Goal: Task Accomplishment & Management: Manage account settings

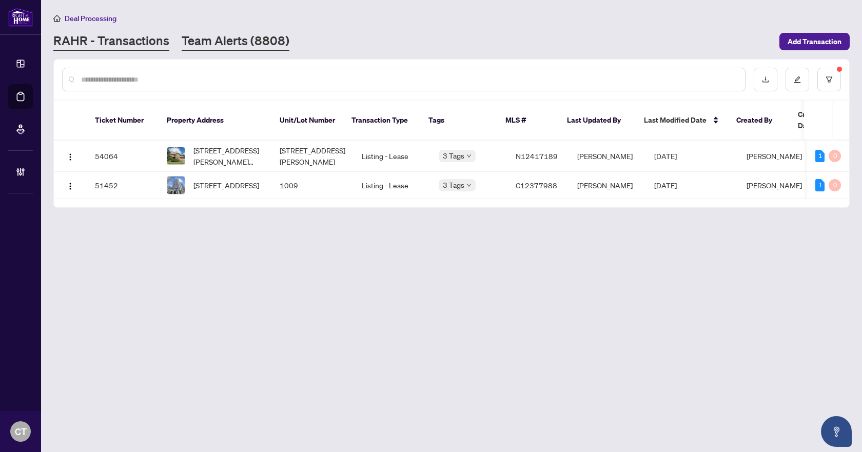
click at [223, 46] on link "Team Alerts (8808)" at bounding box center [236, 41] width 108 height 18
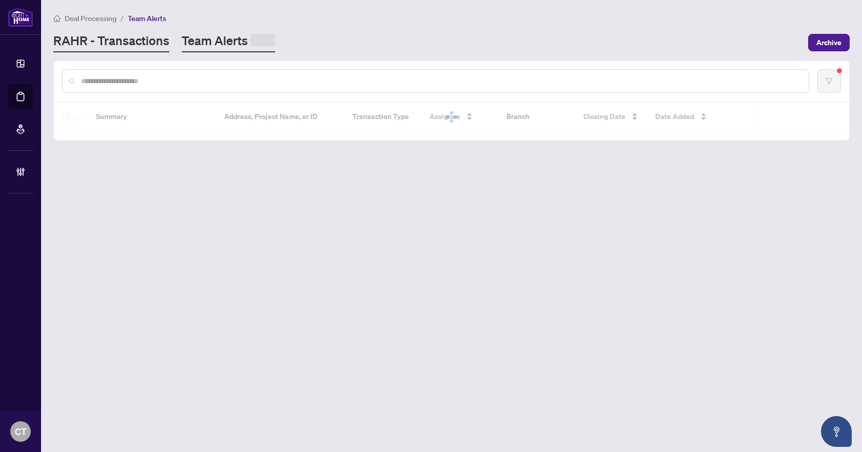
click at [149, 38] on link "RAHR - Transactions" at bounding box center [111, 42] width 116 height 20
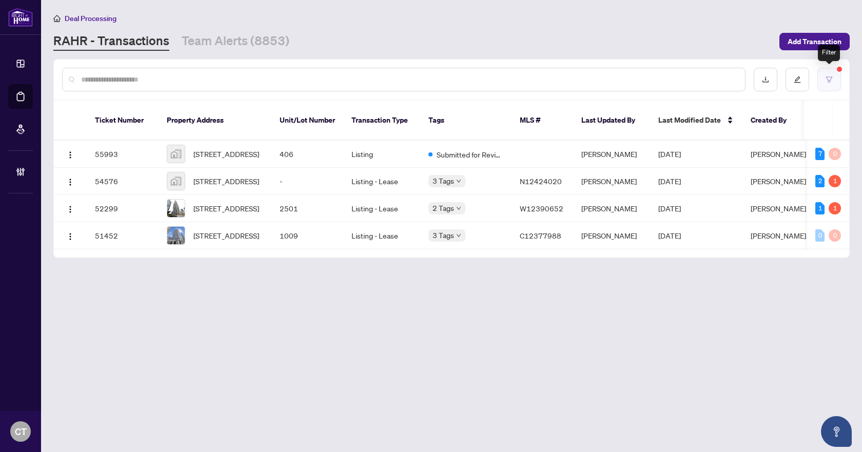
click at [831, 81] on icon "filter" at bounding box center [829, 79] width 7 height 7
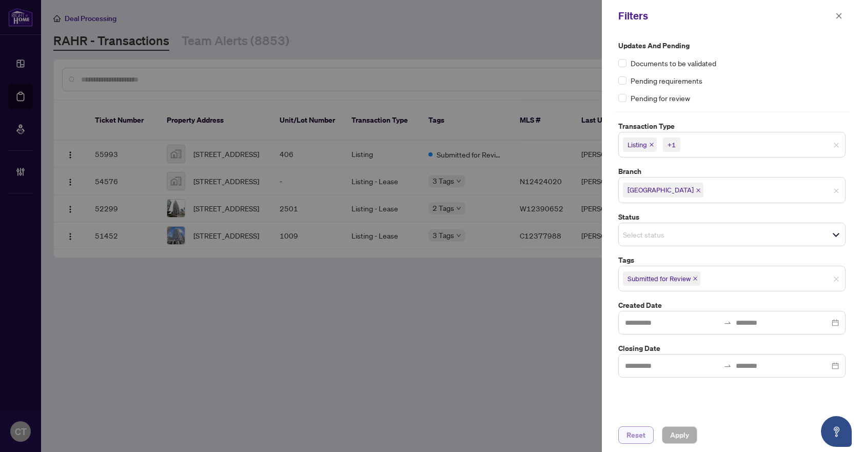
click at [640, 431] on span "Reset" at bounding box center [635, 435] width 19 height 16
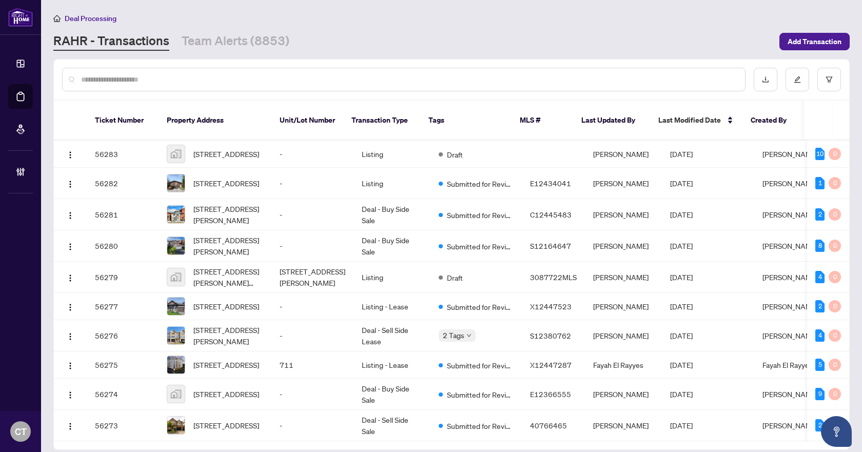
click at [232, 80] on input "text" at bounding box center [409, 79] width 656 height 11
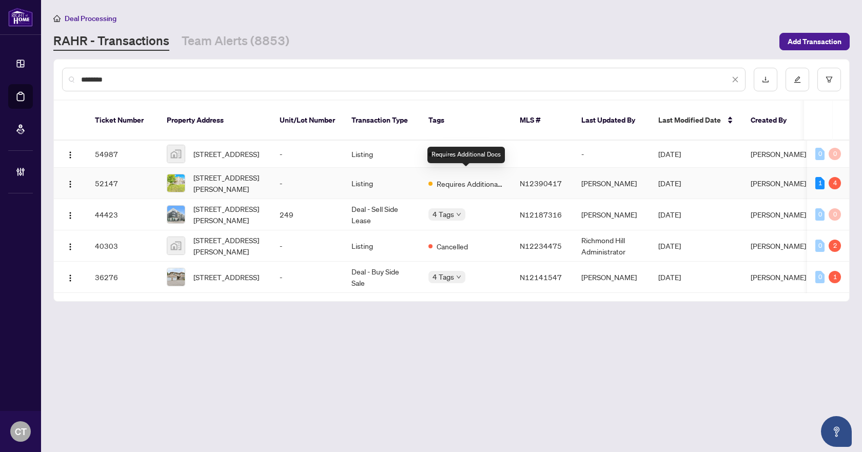
type input "********"
click at [417, 176] on td "Listing" at bounding box center [381, 183] width 77 height 31
click at [256, 48] on link "Team Alerts (8853)" at bounding box center [236, 41] width 108 height 18
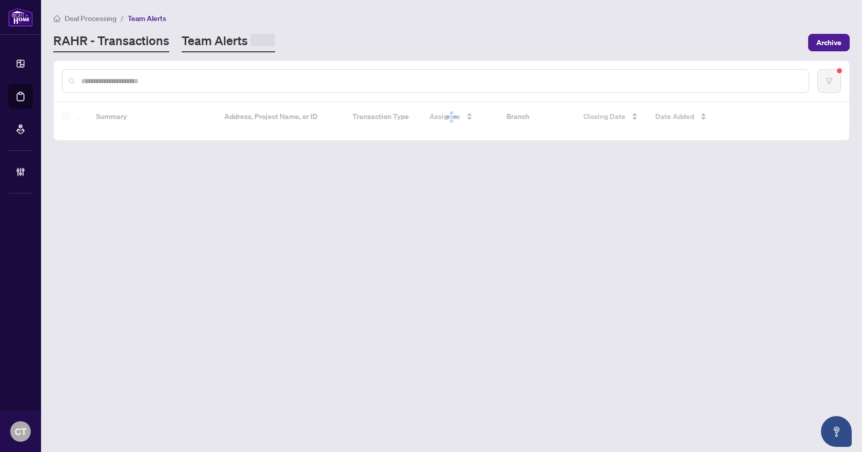
click at [159, 42] on link "RAHR - Transactions" at bounding box center [111, 42] width 116 height 20
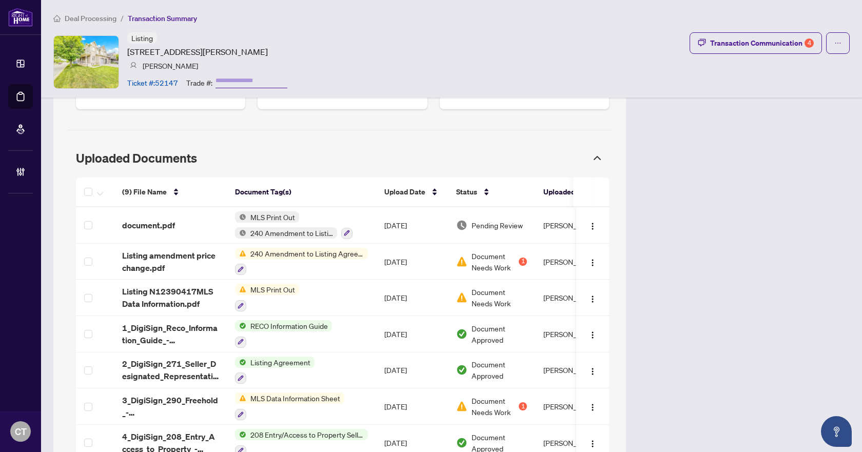
scroll to position [616, 0]
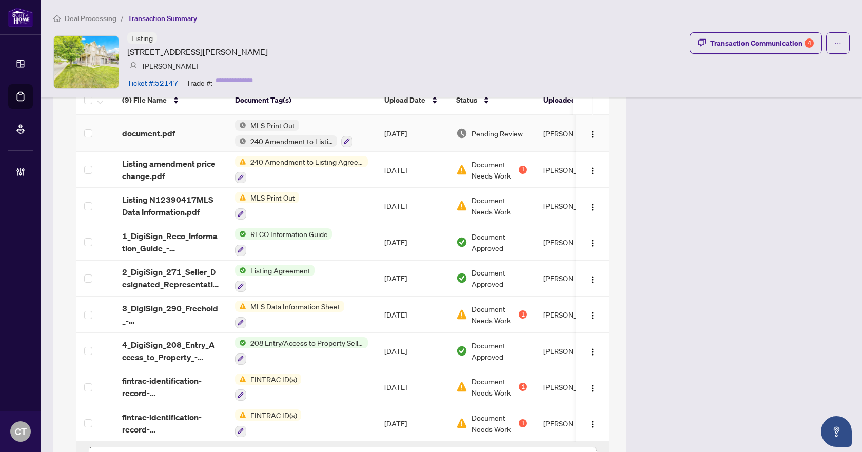
click at [197, 127] on div "document.pdf" at bounding box center [170, 133] width 96 height 12
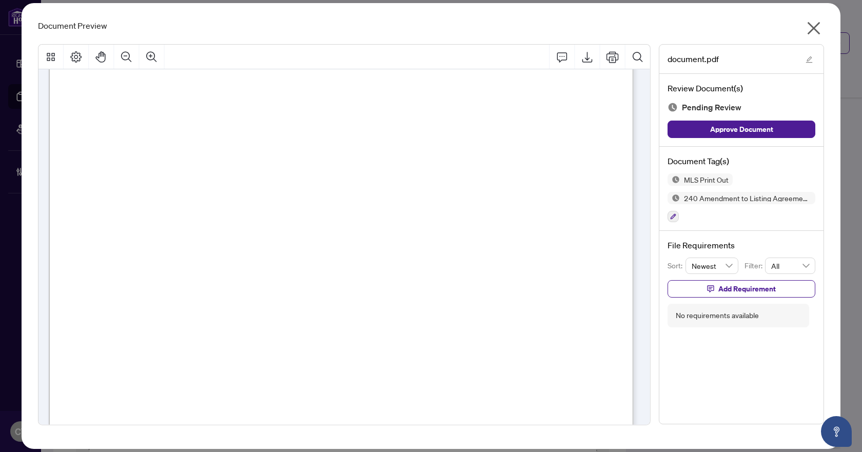
scroll to position [1847, 0]
click at [670, 221] on button "button" at bounding box center [672, 216] width 11 height 11
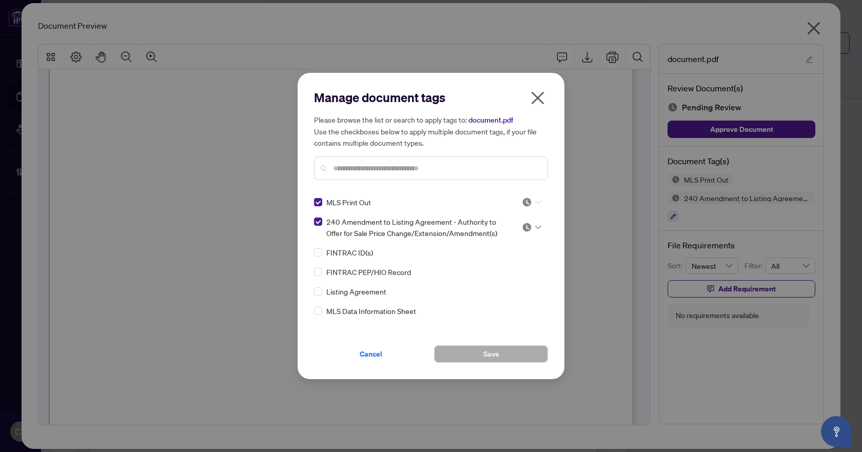
click at [533, 205] on div at bounding box center [531, 202] width 19 height 10
click at [516, 247] on div "Approved" at bounding box center [498, 252] width 66 height 11
click at [529, 234] on body "Dashboard Deal Processing Mortgage Referrals Brokerage Management CT Claudia Ta…" at bounding box center [431, 226] width 862 height 452
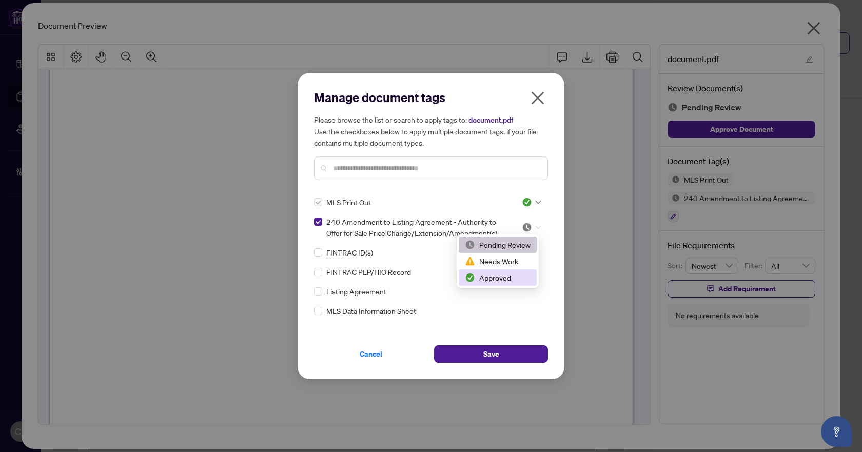
click at [516, 277] on div "Approved" at bounding box center [498, 277] width 66 height 11
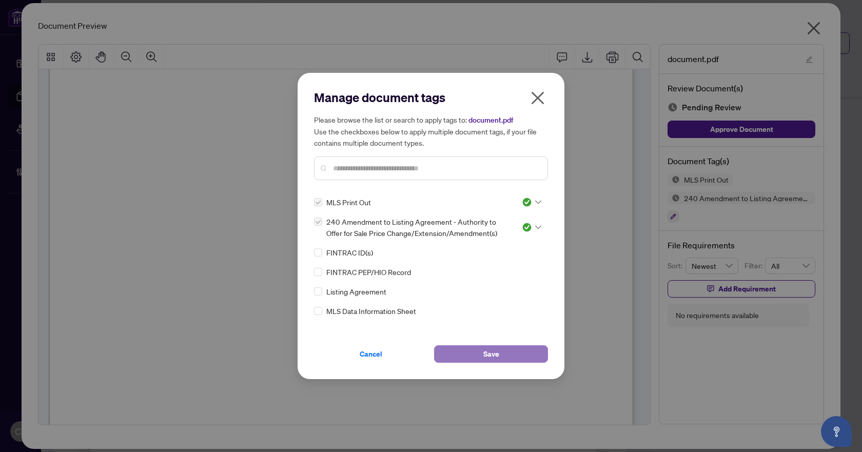
click at [493, 348] on span "Save" at bounding box center [491, 354] width 16 height 16
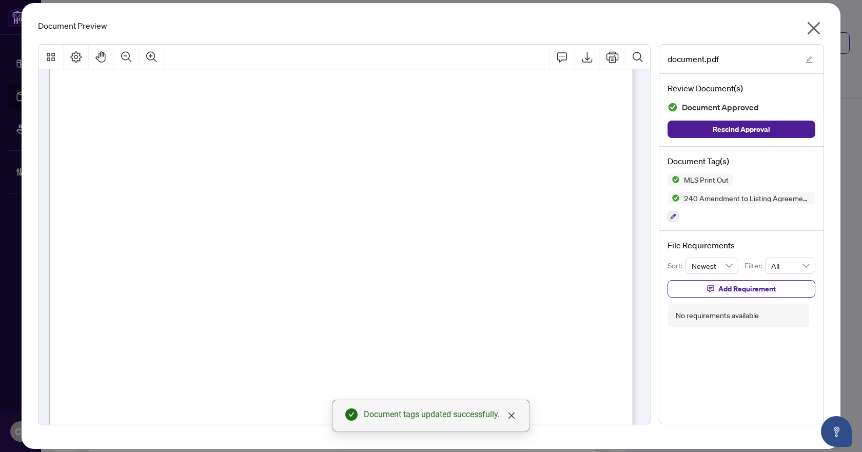
click at [814, 29] on icon "close" at bounding box center [814, 28] width 13 height 13
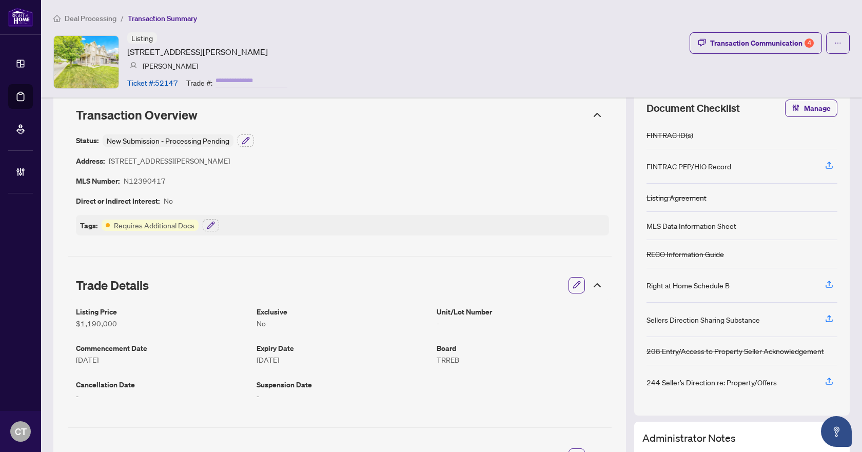
scroll to position [0, 0]
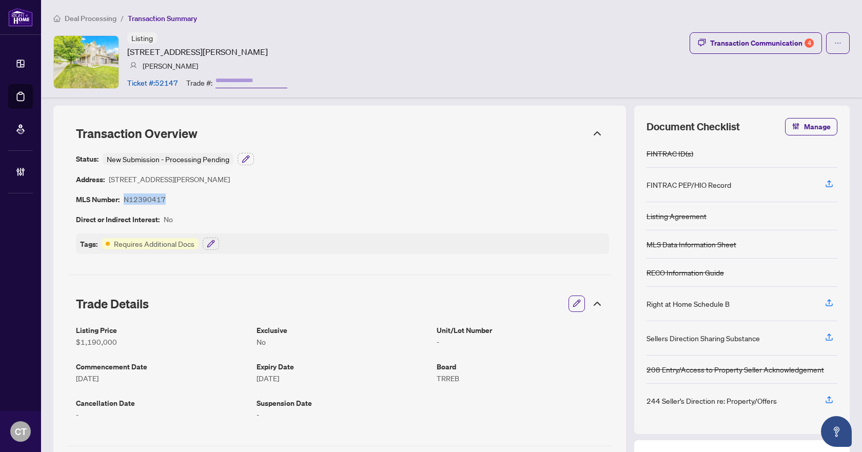
drag, startPoint x: 168, startPoint y: 202, endPoint x: 126, endPoint y: 199, distance: 42.7
click at [126, 199] on div "Status: New Submission - Processing Pending Address: 108 King William Cres, Ric…" at bounding box center [342, 203] width 533 height 101
copy article "N12390417"
click at [210, 242] on icon "button" at bounding box center [211, 244] width 8 height 8
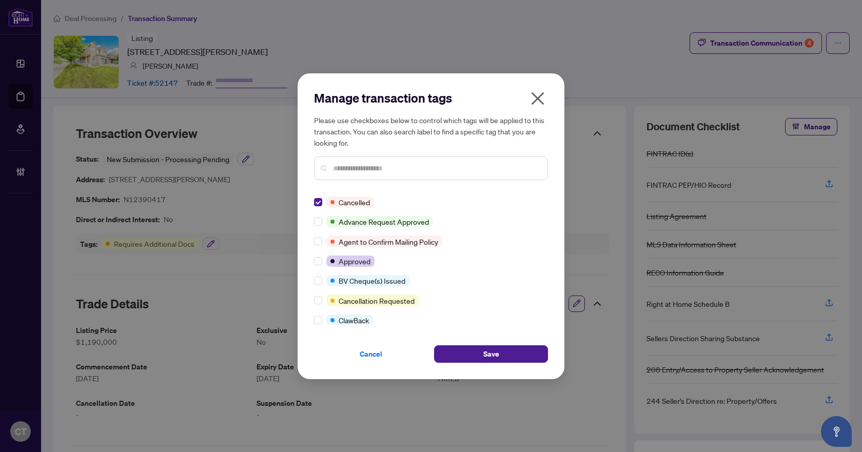
click at [462, 342] on div "Cancel Save" at bounding box center [431, 348] width 234 height 30
click at [463, 349] on button "Save" at bounding box center [491, 353] width 114 height 17
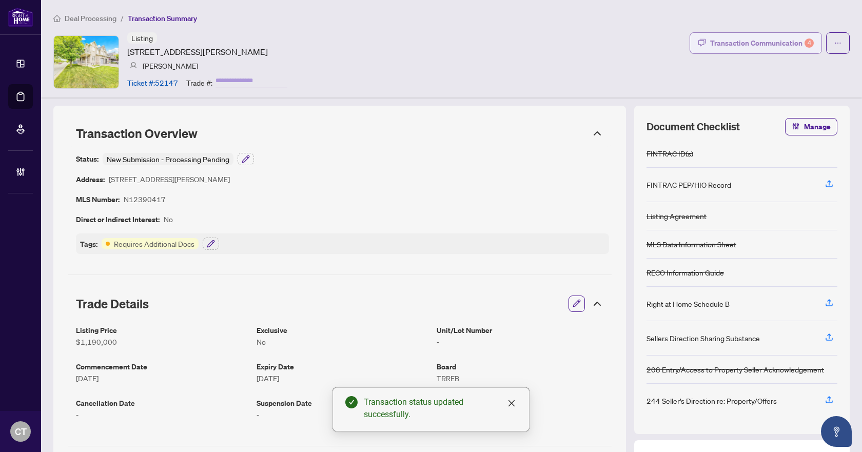
click at [763, 44] on div "Transaction Communication 4" at bounding box center [762, 43] width 104 height 16
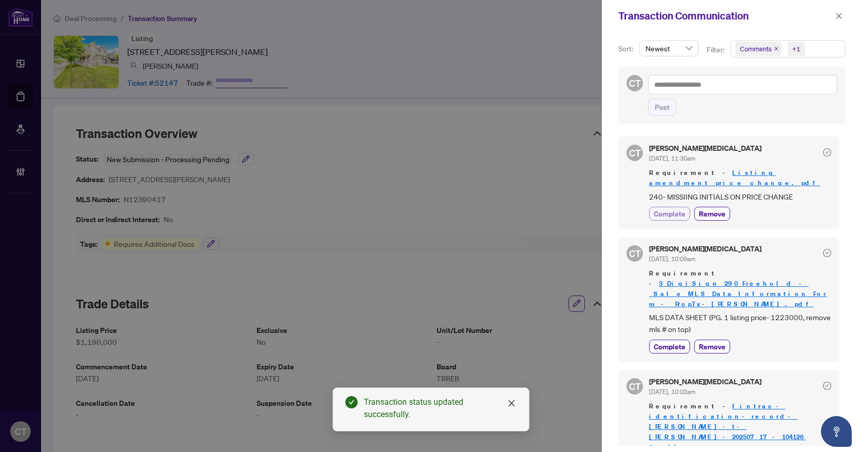
click at [676, 208] on span "Complete" at bounding box center [670, 213] width 32 height 11
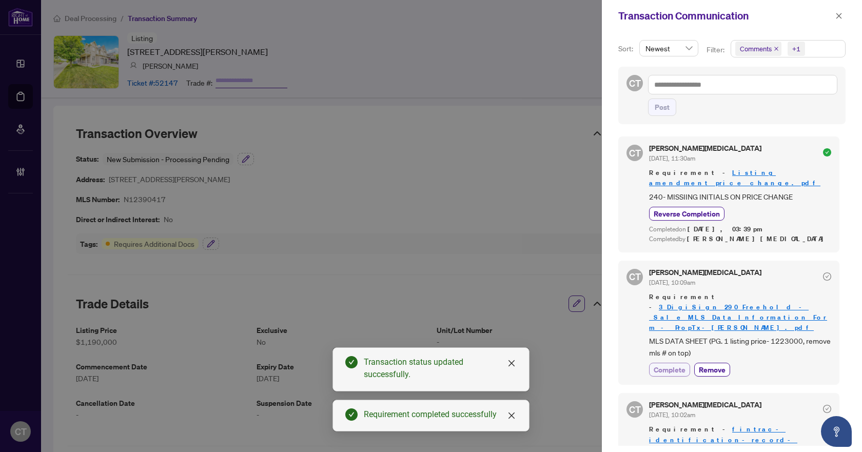
click at [676, 364] on span "Complete" at bounding box center [670, 369] width 32 height 11
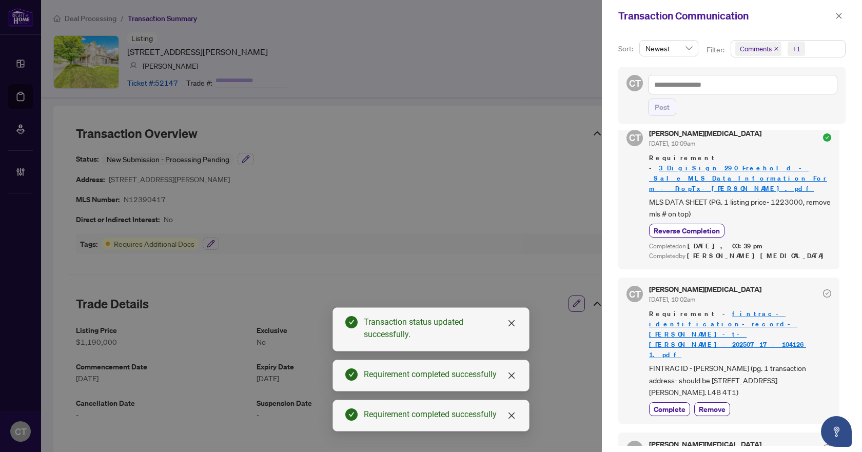
scroll to position [180, 0]
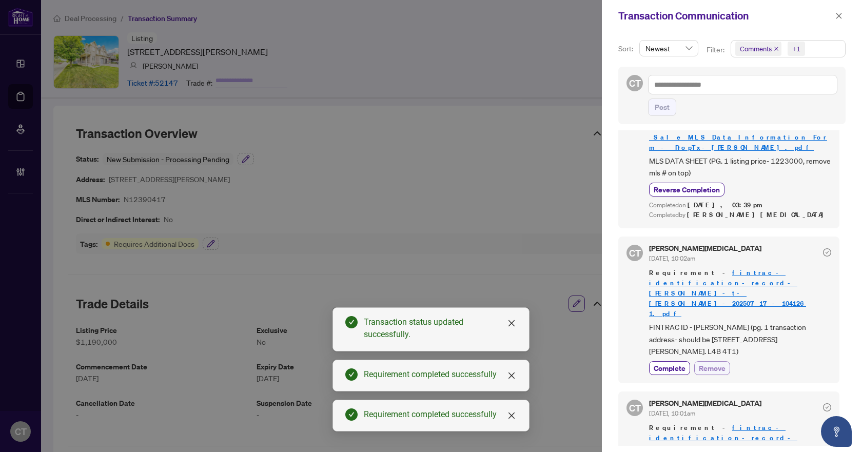
click at [715, 363] on span "Remove" at bounding box center [712, 368] width 27 height 11
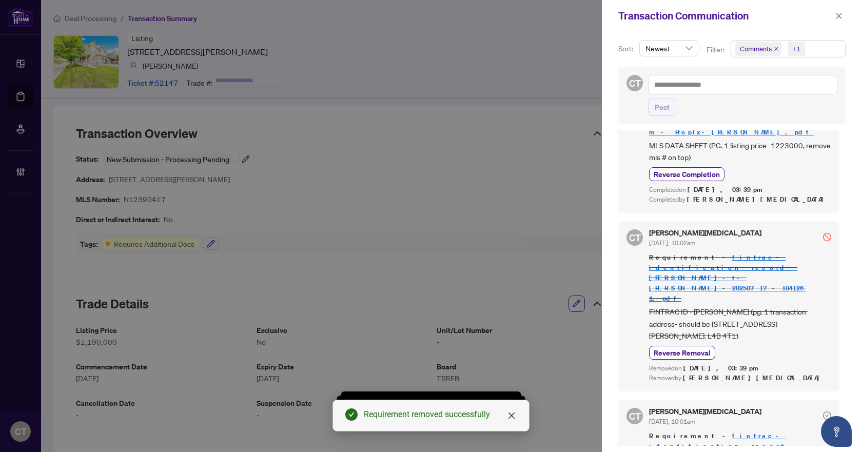
scroll to position [204, 0]
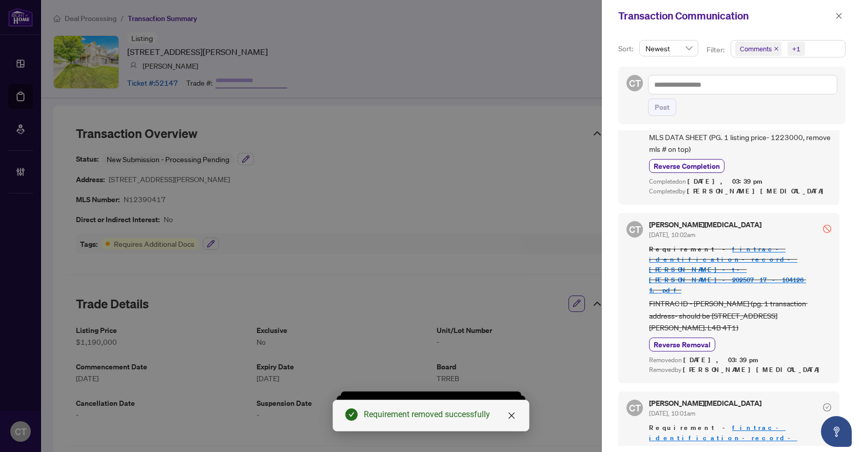
click at [838, 15] on icon "close" at bounding box center [838, 15] width 7 height 7
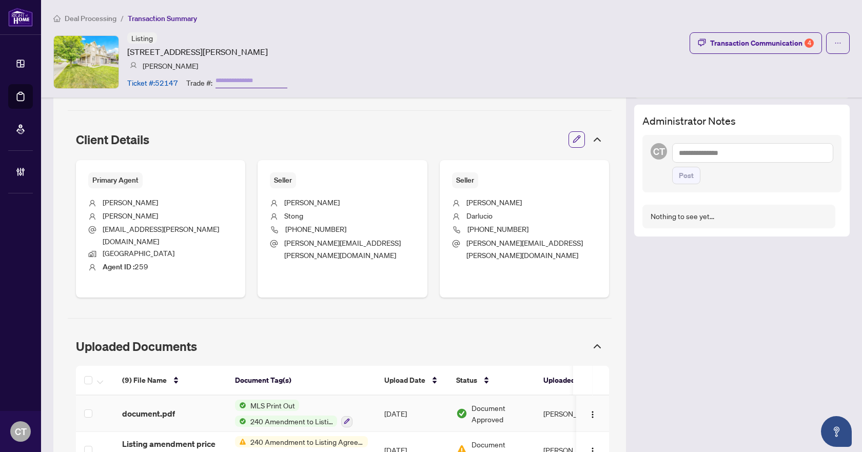
scroll to position [319, 0]
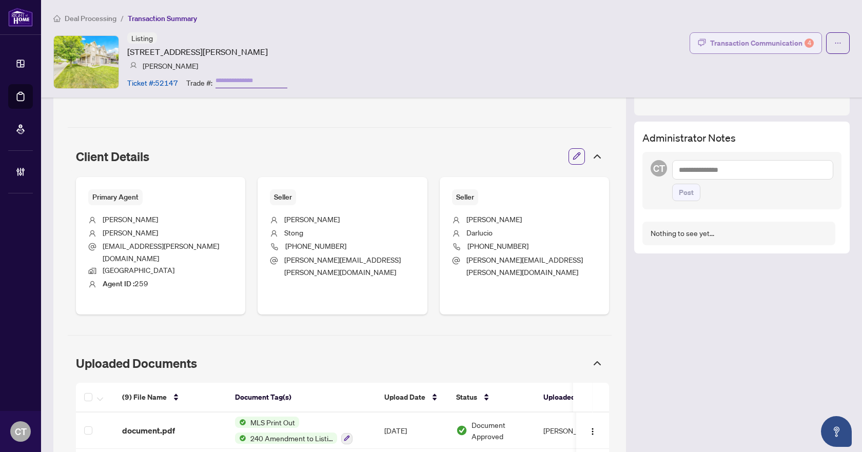
click at [744, 45] on div "Transaction Communication 4" at bounding box center [762, 43] width 104 height 16
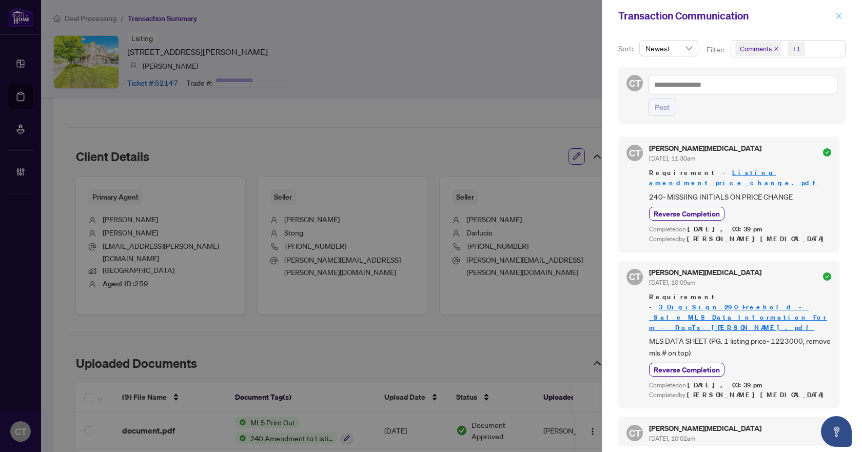
click at [843, 17] on button "button" at bounding box center [838, 16] width 13 height 12
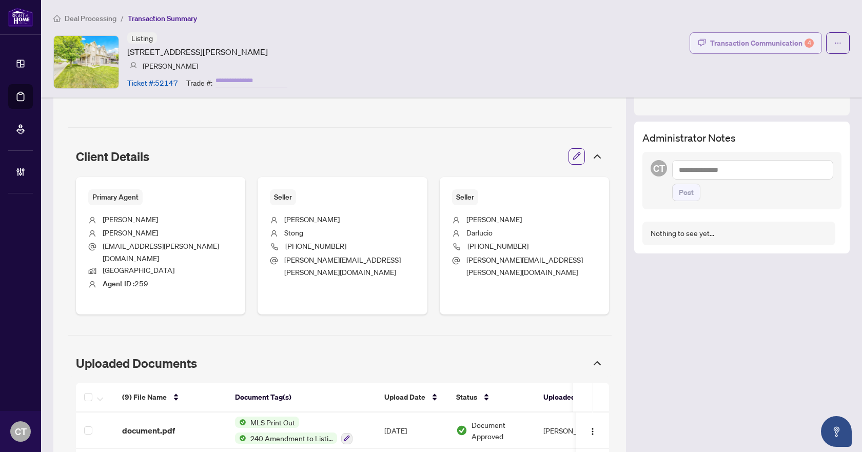
click at [762, 45] on div "Transaction Communication 4" at bounding box center [762, 43] width 104 height 16
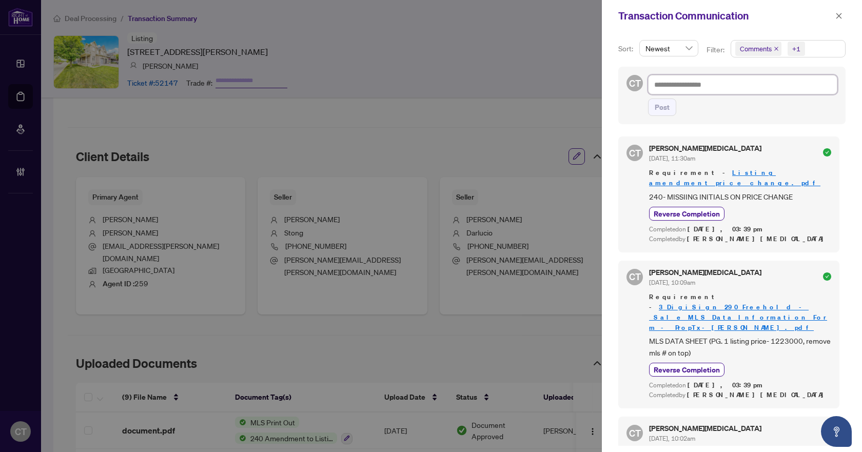
click at [690, 85] on textarea at bounding box center [742, 84] width 189 height 19
click at [778, 87] on textarea at bounding box center [742, 84] width 189 height 19
paste textarea "**********"
type textarea "**********"
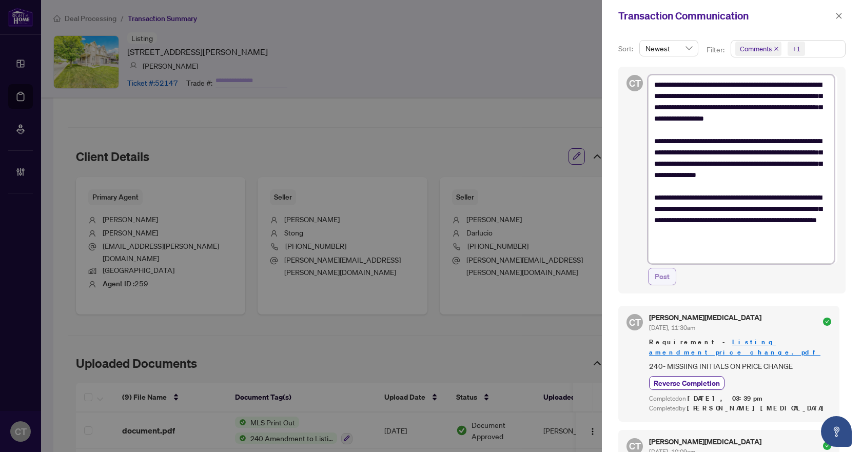
type textarea "**********"
click at [663, 277] on span "Post" at bounding box center [662, 276] width 15 height 16
type textarea "**********"
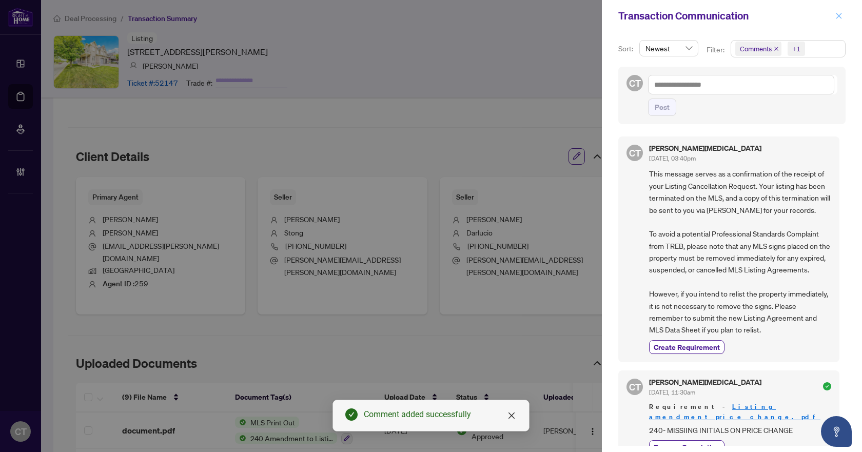
click at [838, 12] on span "button" at bounding box center [838, 16] width 7 height 16
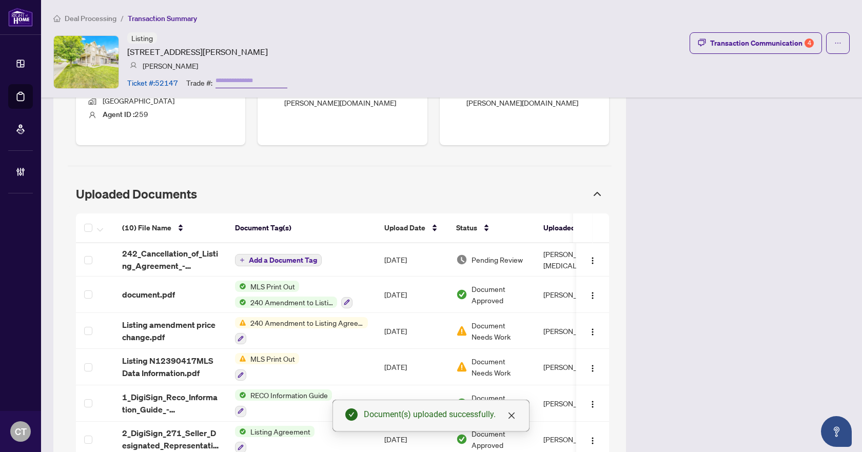
scroll to position [473, 0]
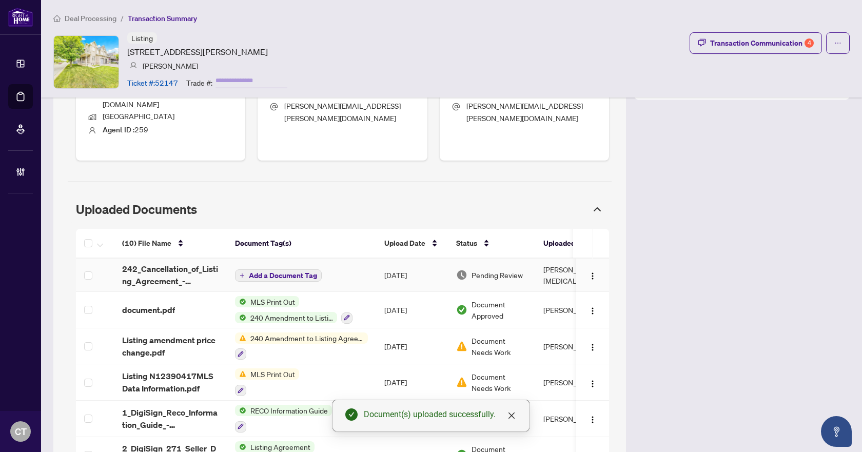
click at [282, 272] on span "Add a Document Tag" at bounding box center [283, 275] width 68 height 7
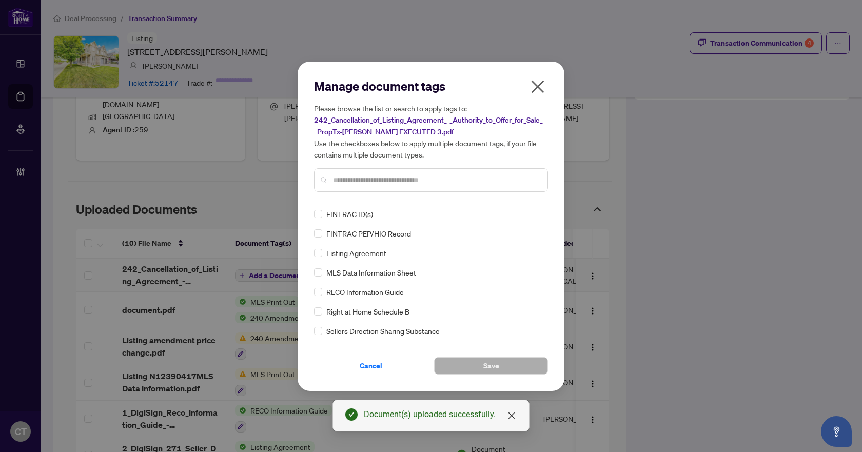
click at [359, 177] on input "text" at bounding box center [436, 179] width 206 height 11
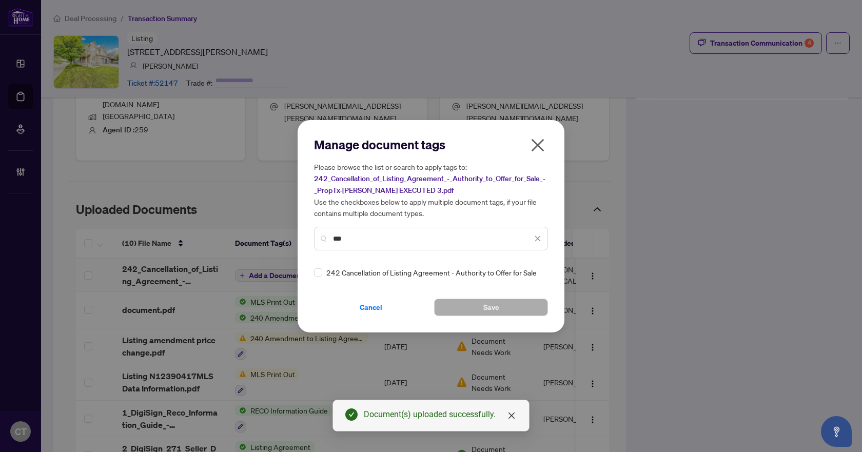
type input "***"
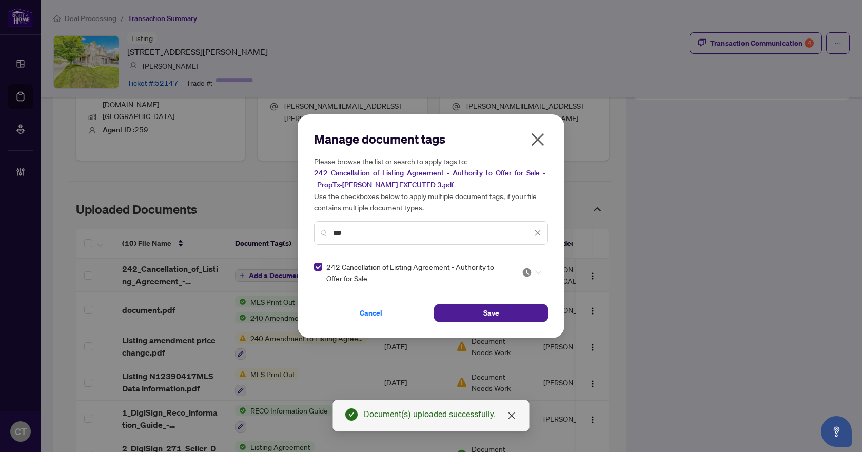
click at [521, 273] on div at bounding box center [529, 272] width 26 height 10
click at [488, 323] on div "Approved" at bounding box center [501, 322] width 66 height 11
click at [455, 312] on button "Save" at bounding box center [491, 312] width 114 height 17
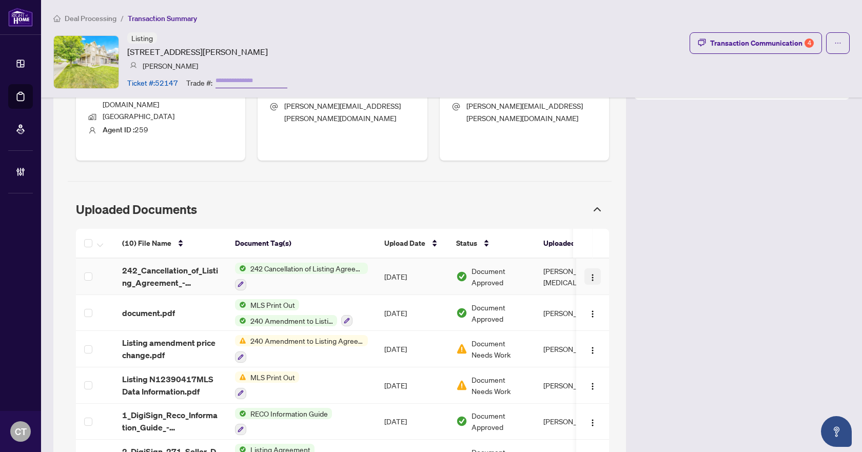
click at [588, 271] on span "button" at bounding box center [592, 276] width 8 height 11
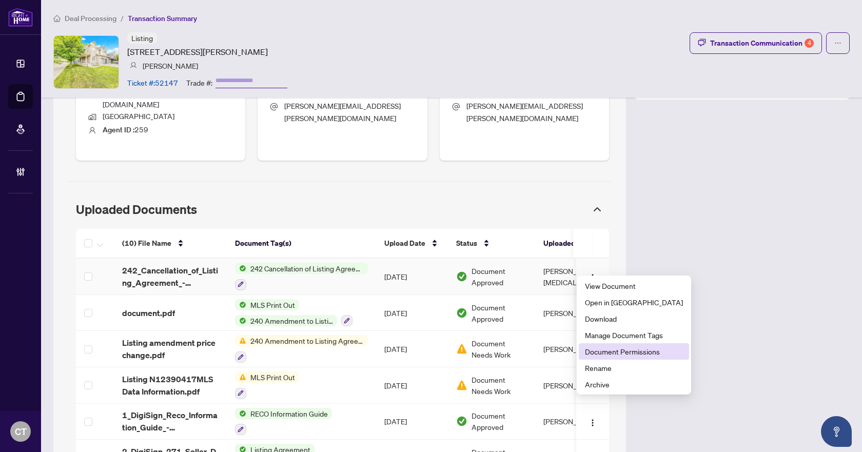
click at [602, 356] on span "Document Permissions" at bounding box center [634, 351] width 98 height 11
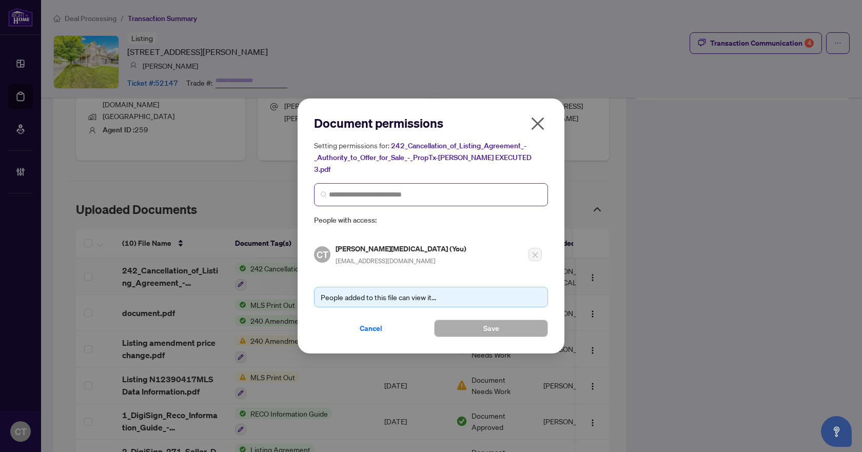
click at [359, 183] on span at bounding box center [431, 194] width 234 height 23
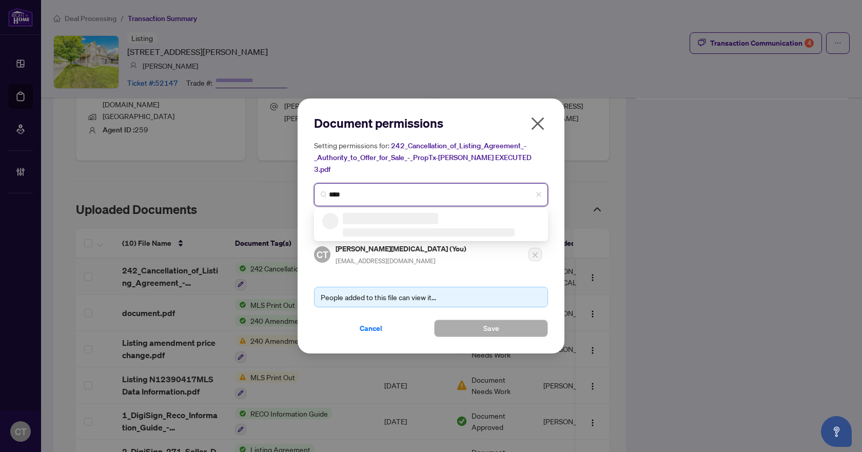
type input "*****"
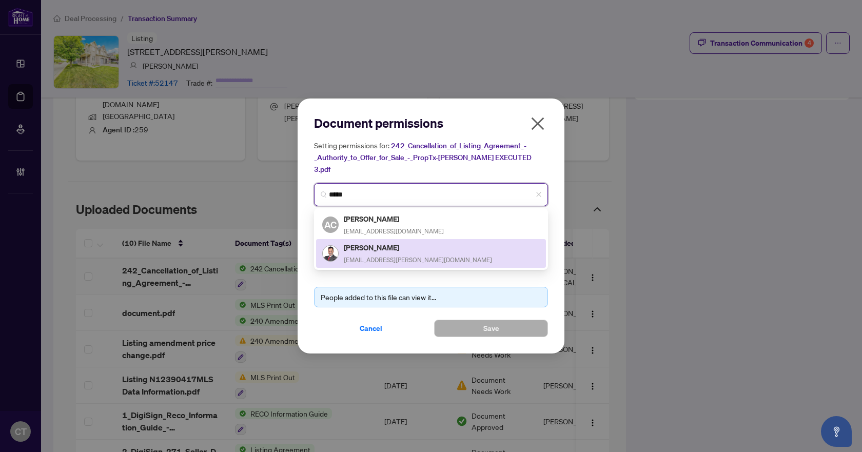
click at [378, 256] on span "a3navarro@rogers.com" at bounding box center [418, 260] width 148 height 8
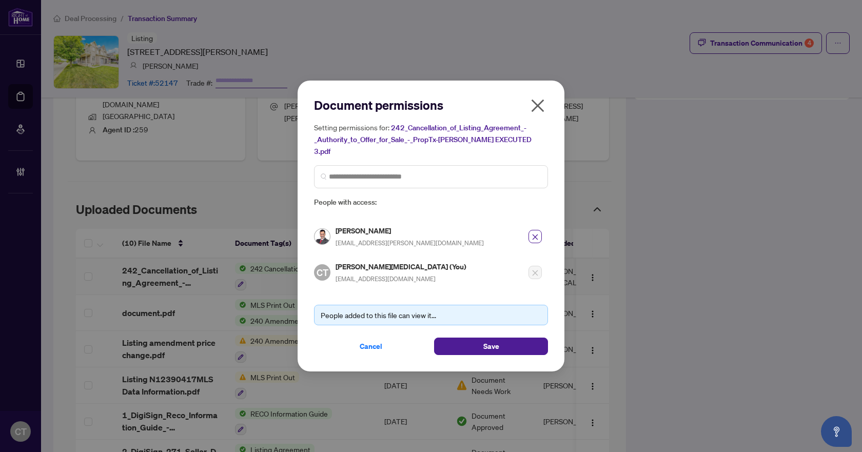
click at [483, 329] on div "People added to this file can view it... Cancel Save" at bounding box center [431, 323] width 234 height 63
click at [488, 345] on span "Save" at bounding box center [491, 346] width 16 height 16
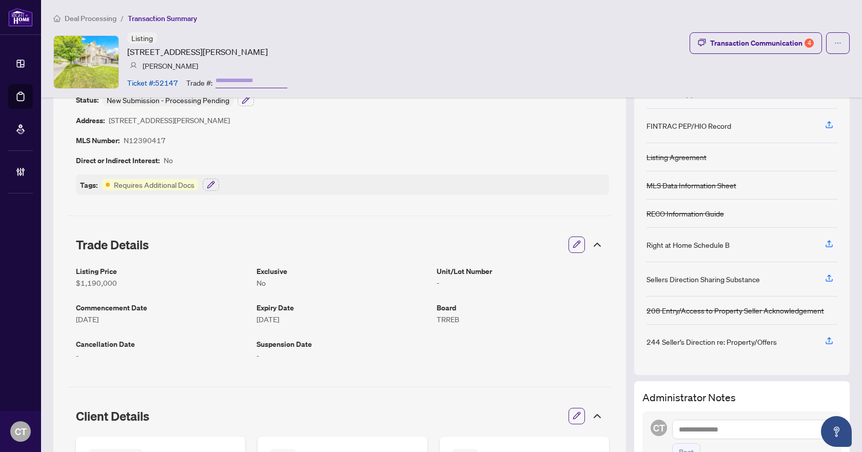
scroll to position [0, 0]
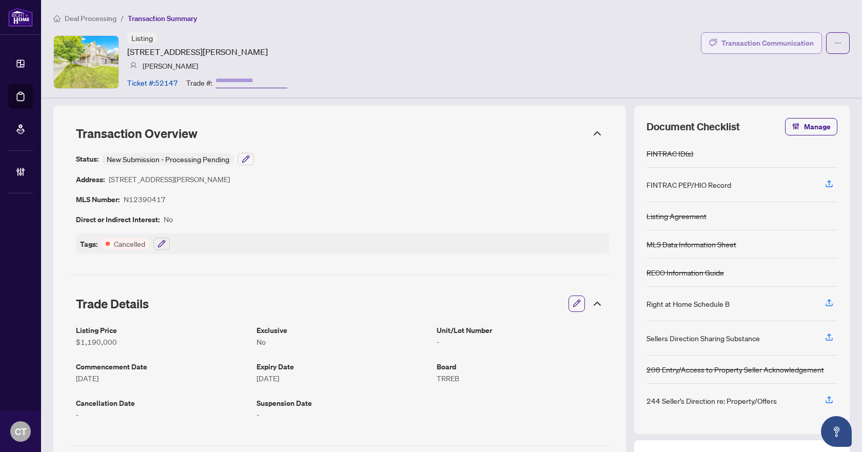
click at [729, 47] on div "Transaction Communication" at bounding box center [767, 43] width 92 height 16
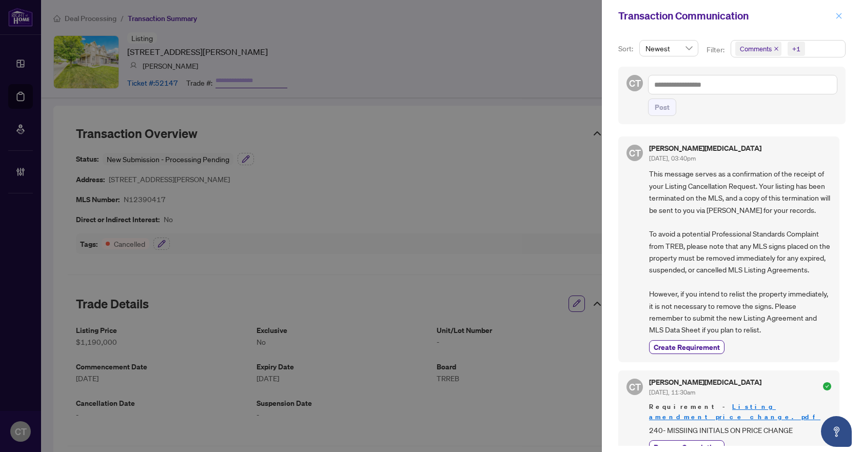
click at [838, 14] on icon "close" at bounding box center [838, 15] width 7 height 7
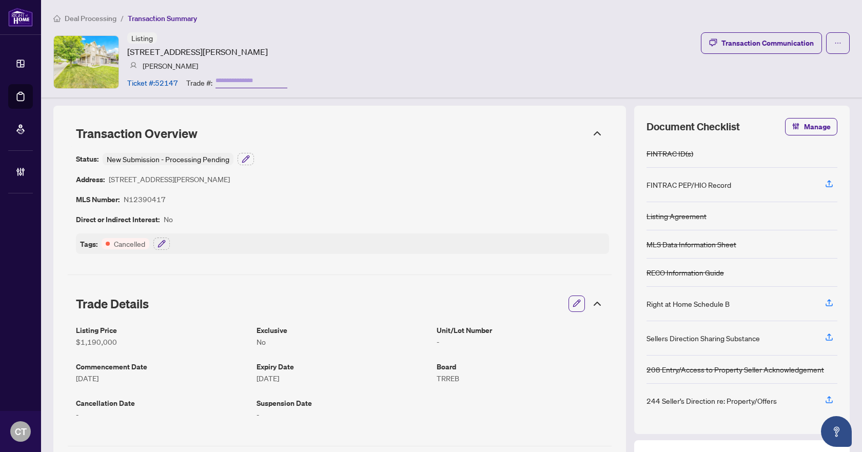
click at [102, 16] on span "Deal Processing" at bounding box center [91, 18] width 52 height 9
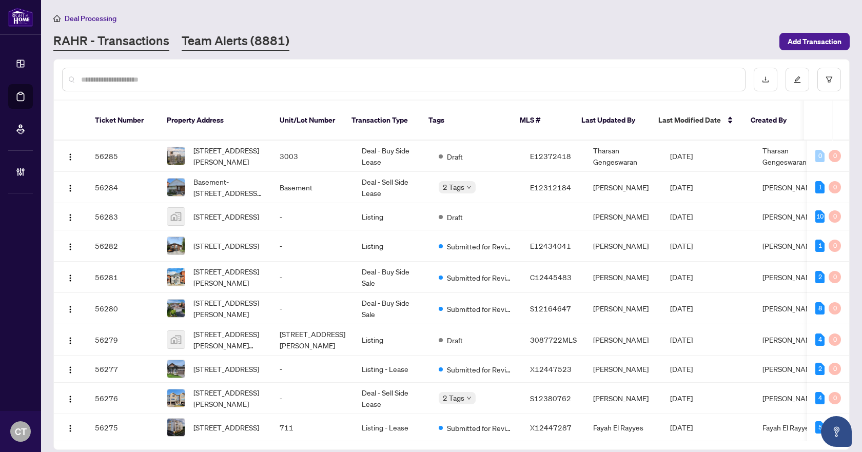
click at [238, 36] on link "Team Alerts (8881)" at bounding box center [236, 41] width 108 height 18
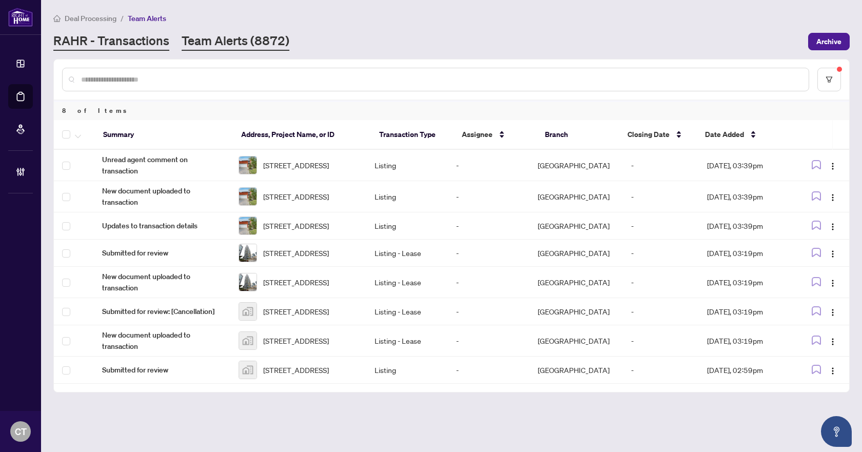
click at [158, 44] on link "RAHR - Transactions" at bounding box center [111, 41] width 116 height 18
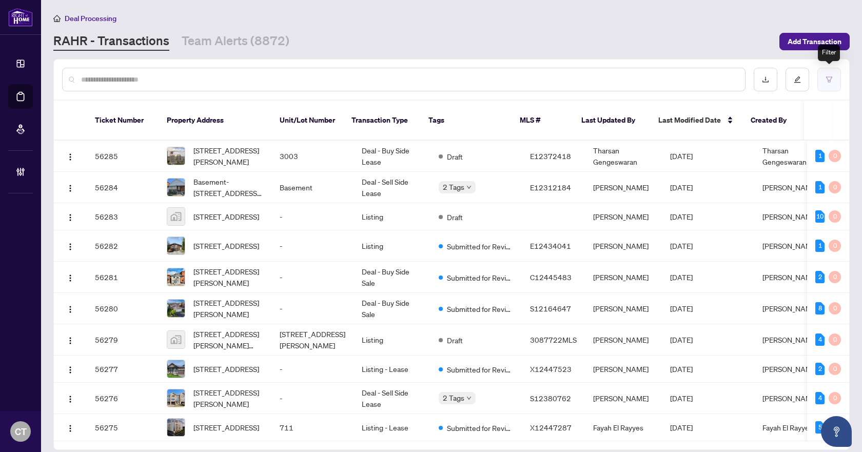
click at [832, 82] on icon "filter" at bounding box center [829, 79] width 7 height 7
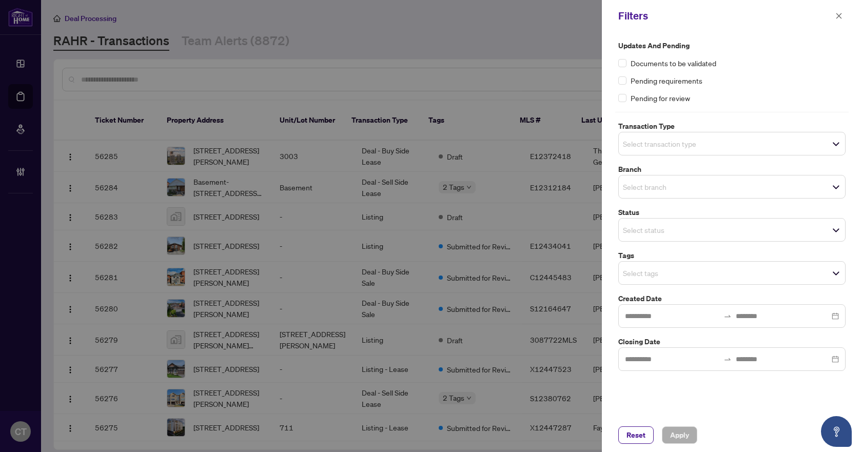
click at [655, 150] on span "Select transaction type" at bounding box center [732, 143] width 226 height 14
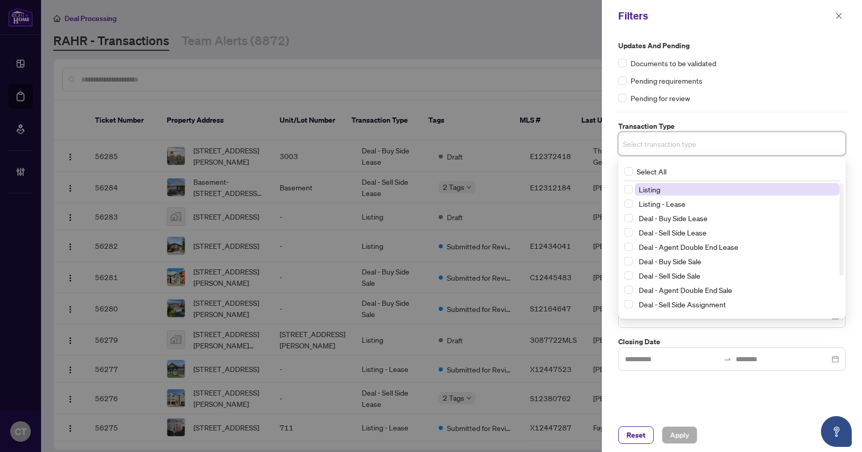
click at [650, 187] on span "Listing" at bounding box center [650, 189] width 22 height 9
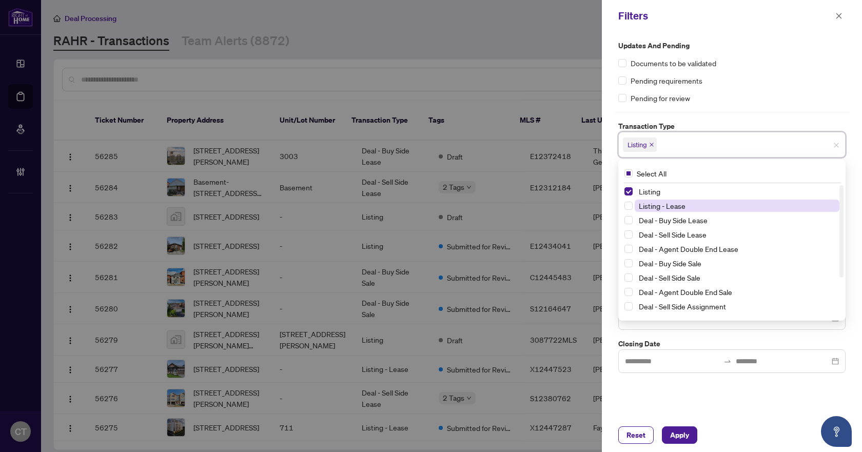
click at [653, 207] on span "Listing - Lease" at bounding box center [662, 205] width 47 height 9
click at [686, 123] on label "Transaction Type" at bounding box center [731, 126] width 227 height 11
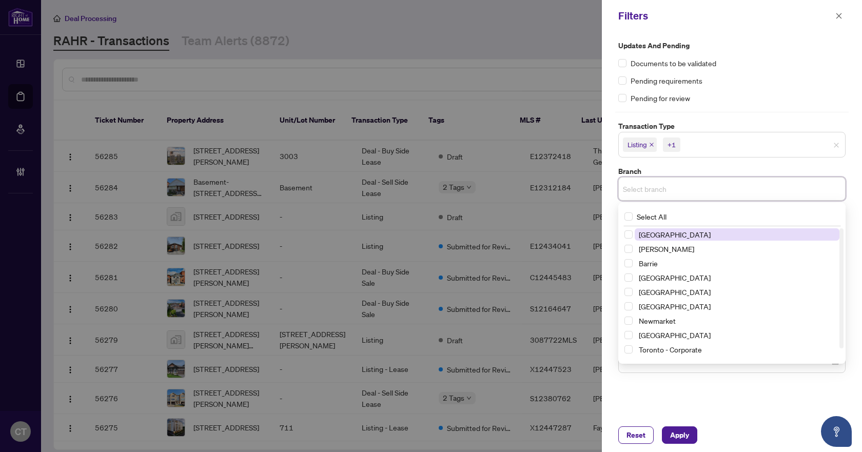
click at [663, 192] on input "search" at bounding box center [659, 189] width 72 height 12
click at [675, 230] on span "[GEOGRAPHIC_DATA]" at bounding box center [675, 234] width 72 height 9
click at [672, 168] on label "Branch" at bounding box center [731, 171] width 227 height 11
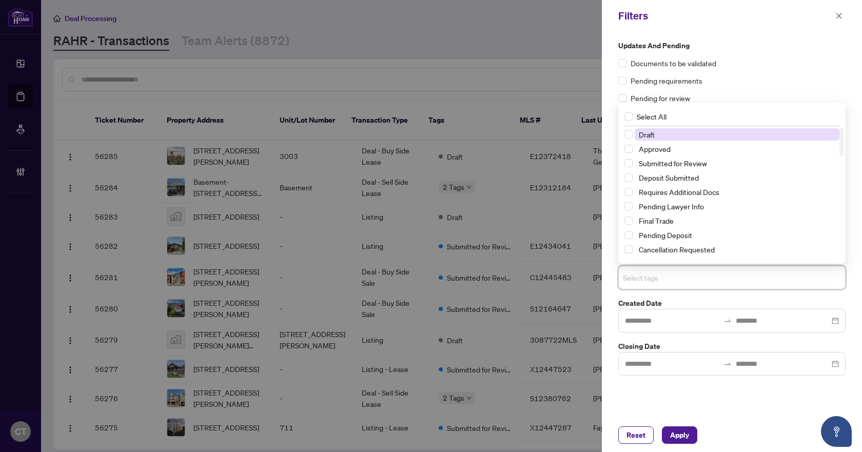
click at [645, 274] on input "search" at bounding box center [659, 277] width 72 height 12
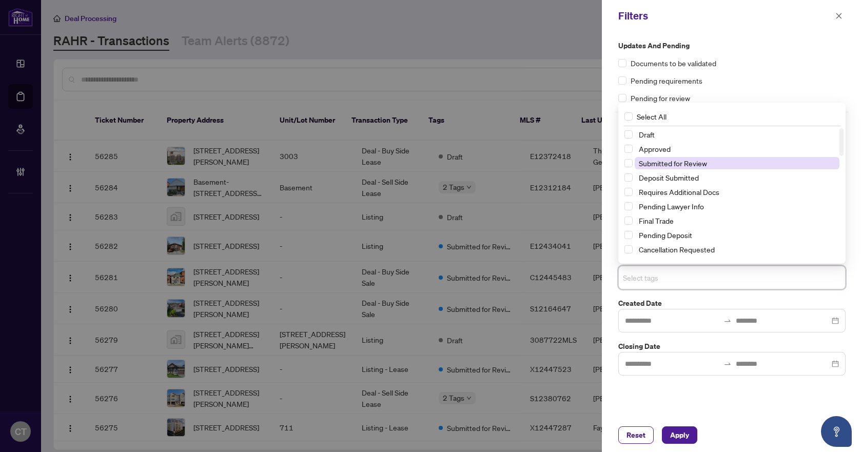
click at [676, 164] on span "Submitted for Review" at bounding box center [673, 163] width 68 height 9
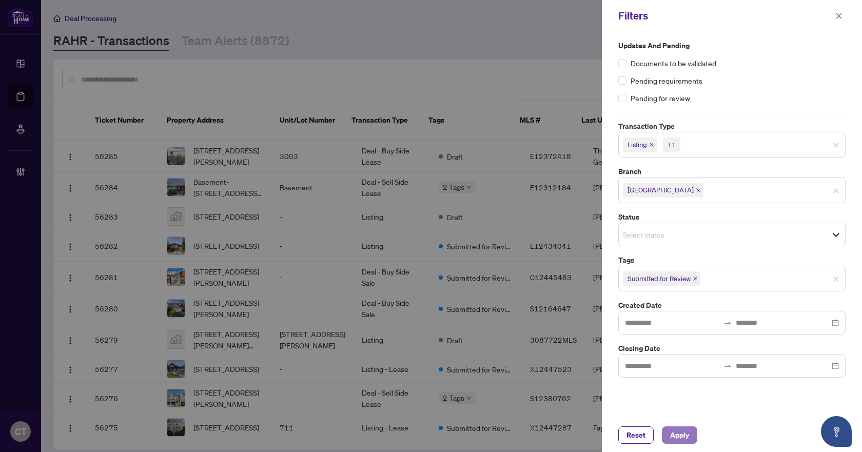
click at [684, 433] on span "Apply" at bounding box center [679, 435] width 19 height 16
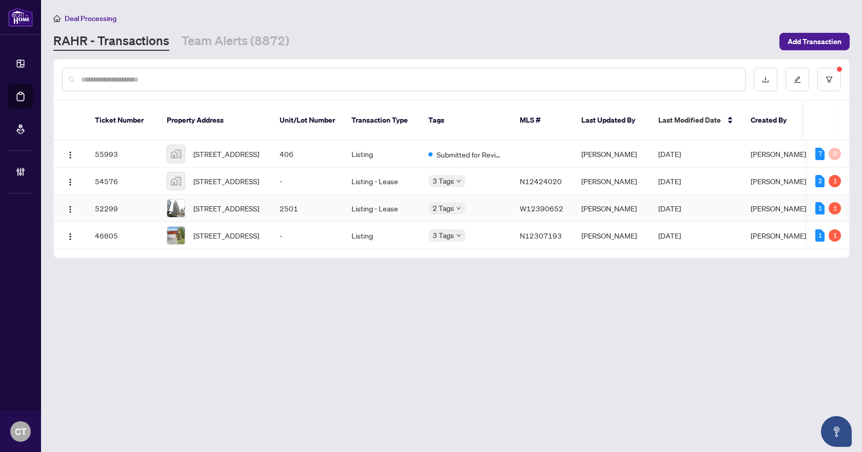
click at [300, 208] on td "2501" at bounding box center [307, 208] width 72 height 27
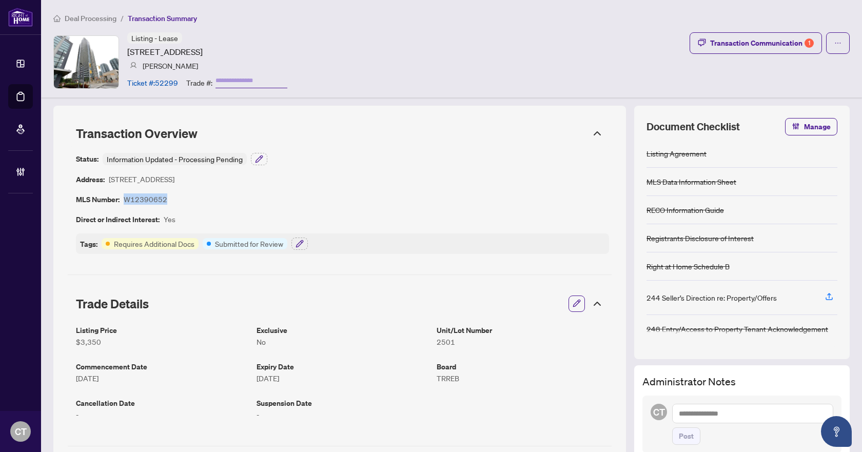
drag, startPoint x: 163, startPoint y: 201, endPoint x: 123, endPoint y: 199, distance: 40.6
click at [123, 199] on div "MLS Number: W12390652" at bounding box center [121, 199] width 91 height 12
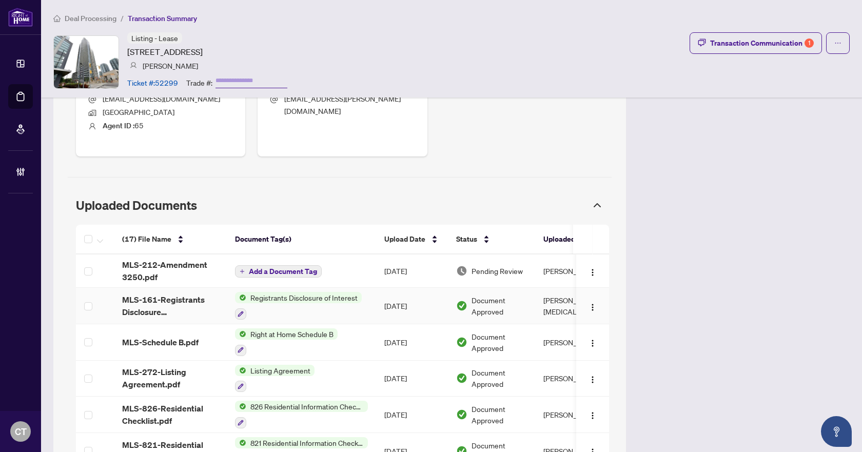
scroll to position [462, 0]
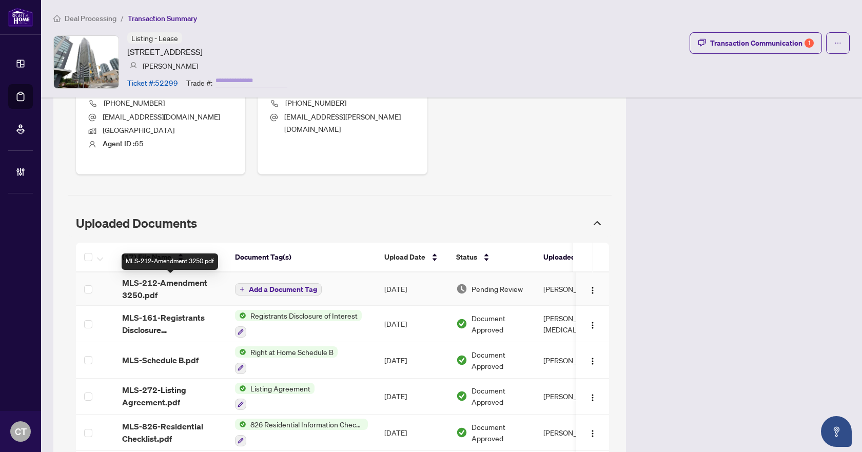
click at [211, 287] on span "MLS-212-Amendment 3250.pdf" at bounding box center [170, 289] width 96 height 25
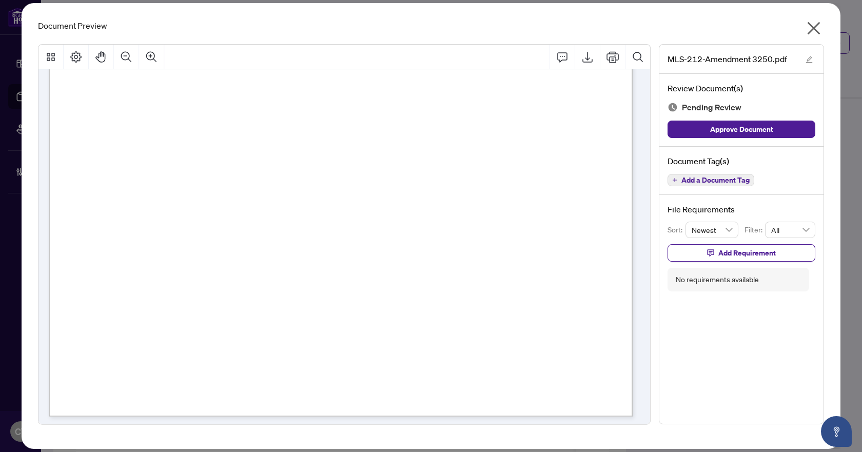
scroll to position [420, 0]
click at [711, 181] on span "Add a Document Tag" at bounding box center [715, 179] width 68 height 7
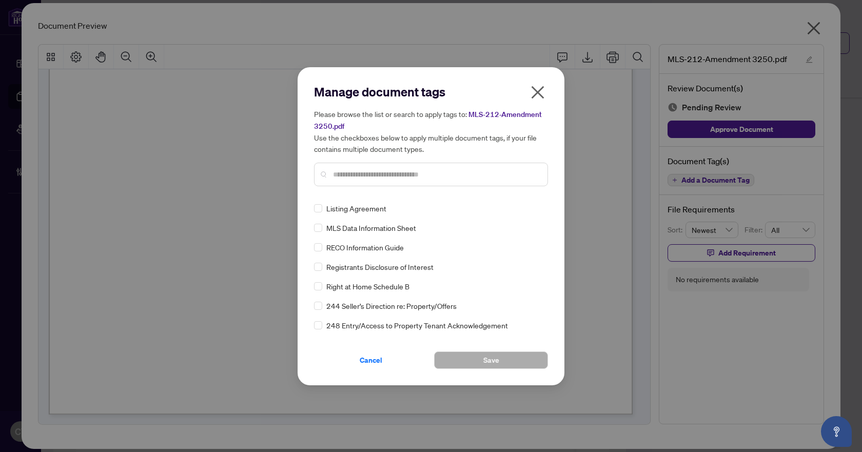
click at [483, 179] on input "text" at bounding box center [436, 174] width 206 height 11
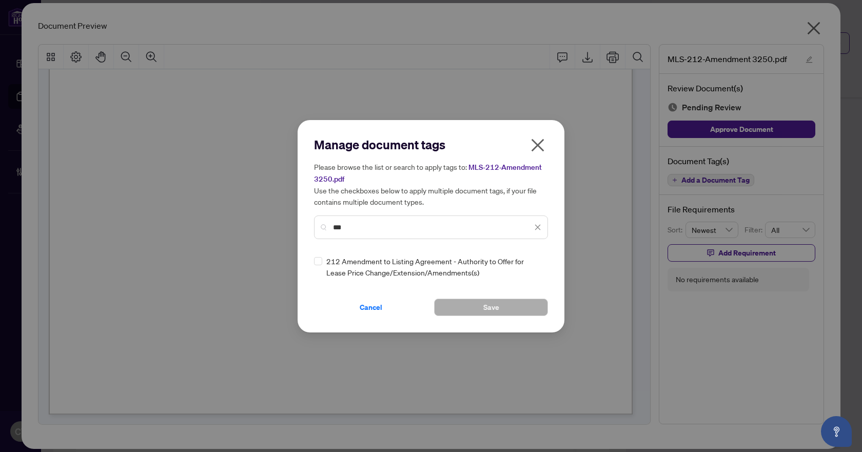
type input "***"
click at [322, 262] on div "212 Amendment to Listing Agreement - Authority to Offer for Lease Price Change/…" at bounding box center [428, 267] width 228 height 23
click at [538, 266] on icon at bounding box center [538, 267] width 6 height 4
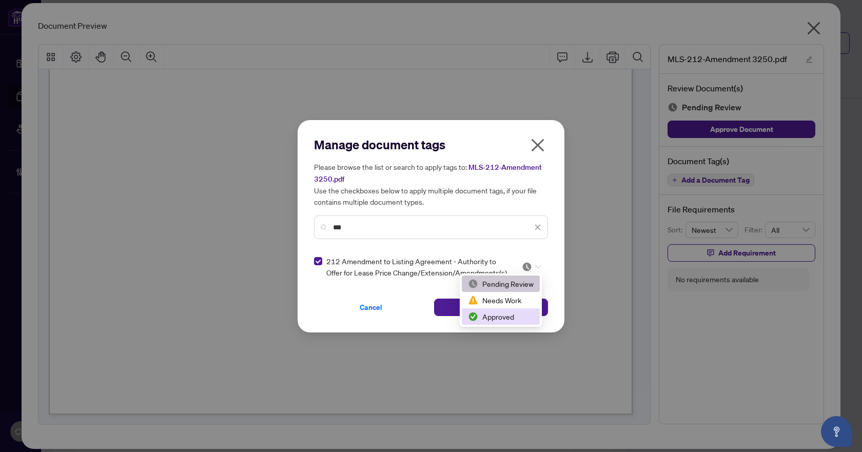
click at [485, 314] on div "Approved" at bounding box center [501, 316] width 66 height 11
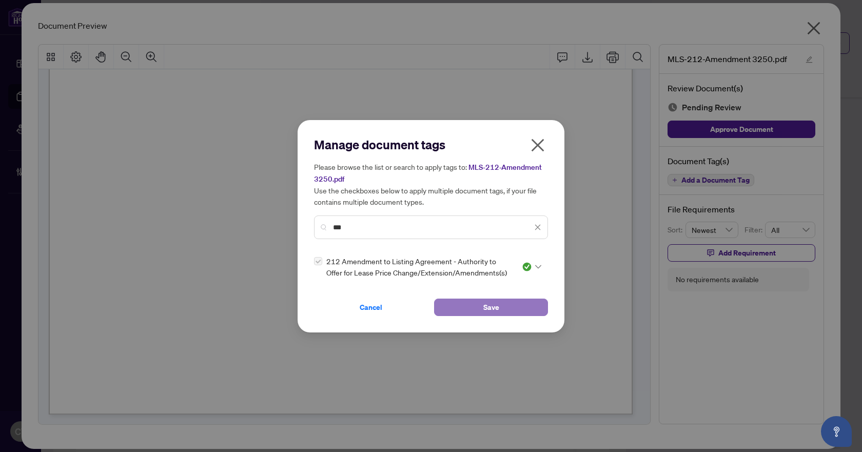
click at [474, 309] on button "Save" at bounding box center [491, 307] width 114 height 17
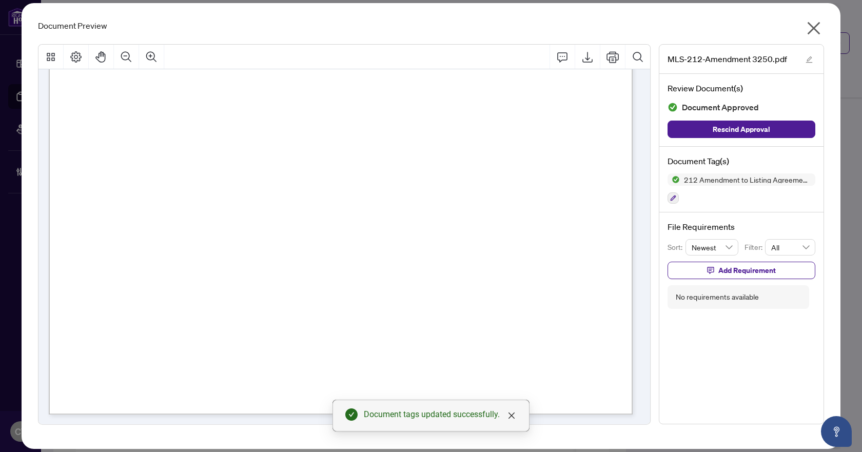
click at [815, 24] on icon "close" at bounding box center [813, 28] width 16 height 16
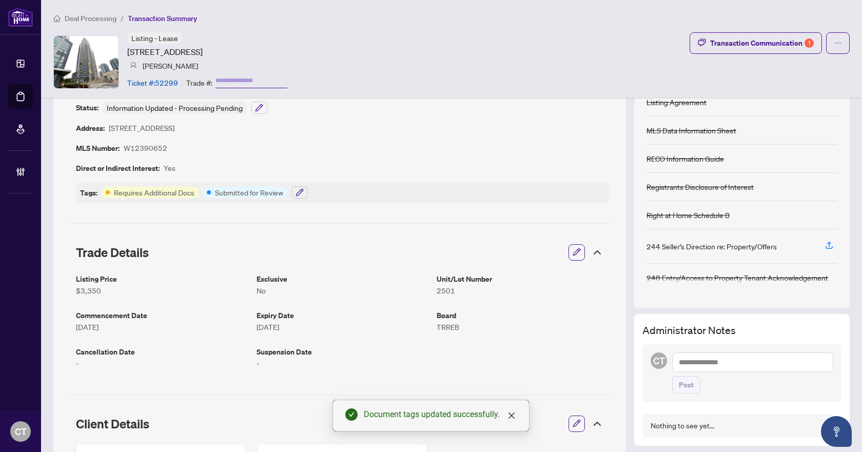
scroll to position [0, 0]
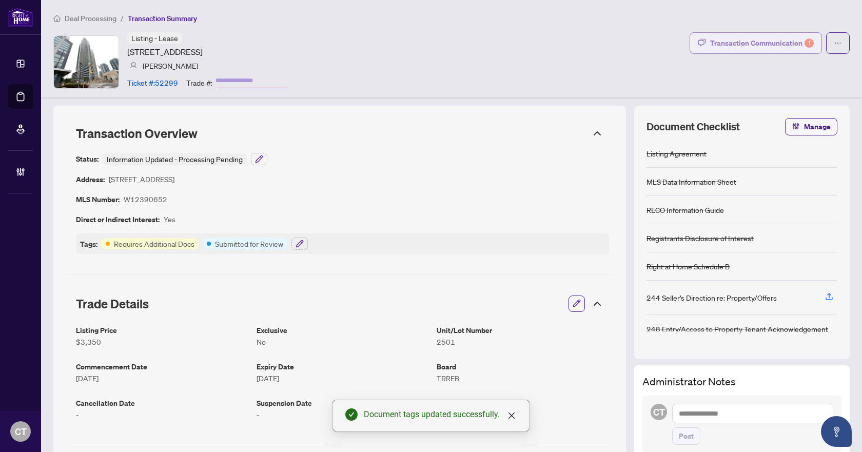
click at [723, 33] on button "Transaction Communication 1" at bounding box center [756, 43] width 132 height 22
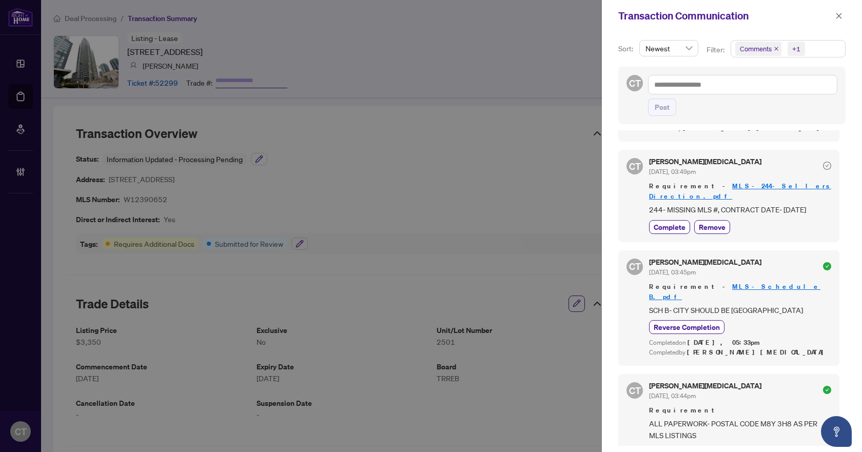
scroll to position [304, 0]
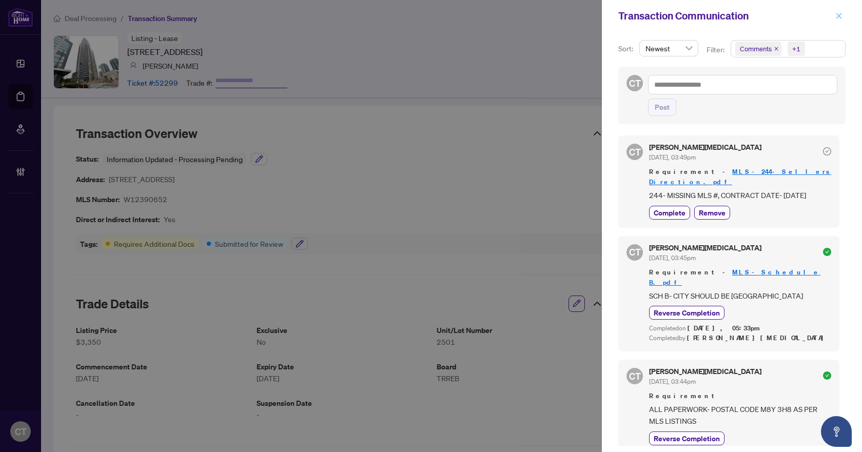
click at [837, 14] on icon "close" at bounding box center [839, 16] width 6 height 6
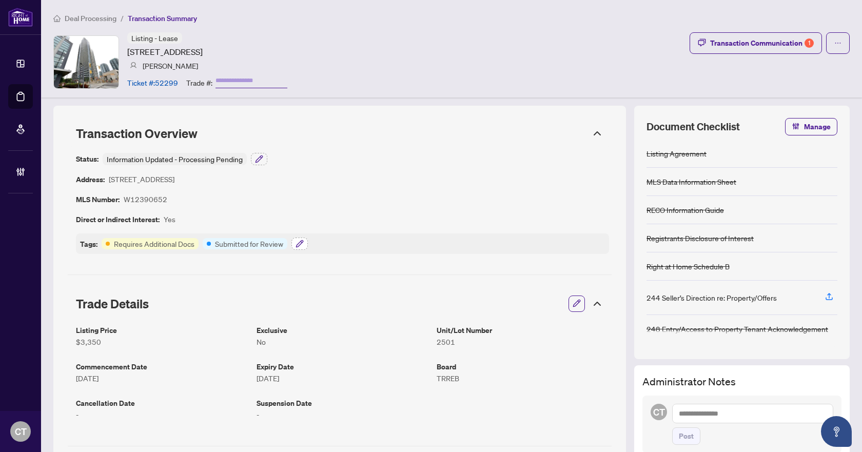
click at [299, 246] on icon "button" at bounding box center [300, 244] width 8 height 8
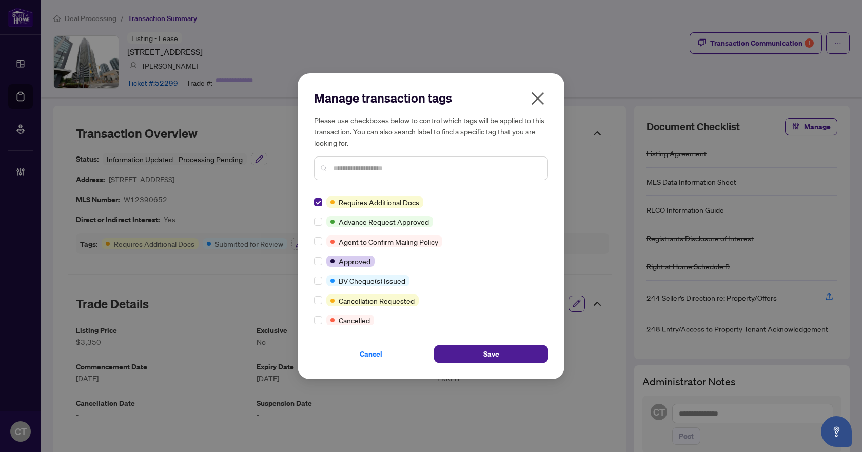
scroll to position [0, 0]
click at [445, 347] on button "Save" at bounding box center [491, 353] width 114 height 17
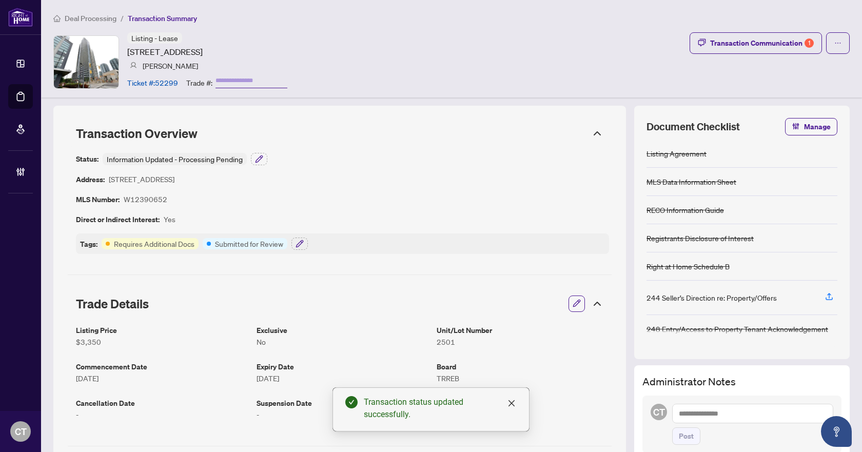
click at [110, 19] on span "Deal Processing" at bounding box center [91, 18] width 52 height 9
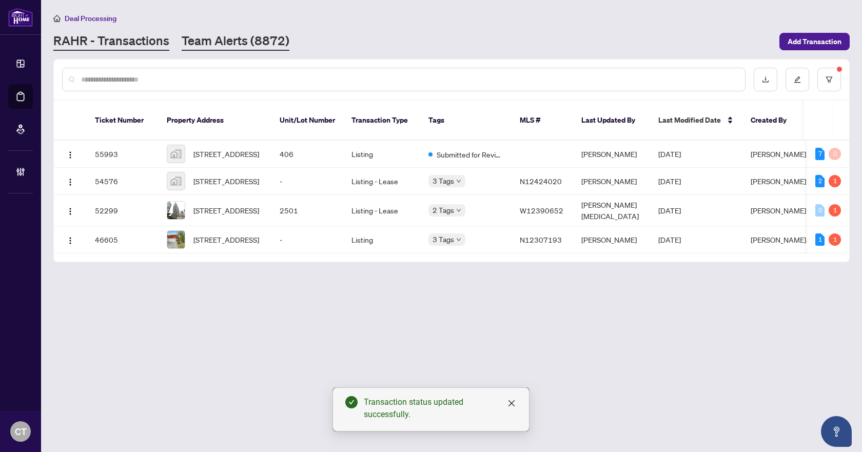
click at [222, 44] on link "Team Alerts (8872)" at bounding box center [236, 41] width 108 height 18
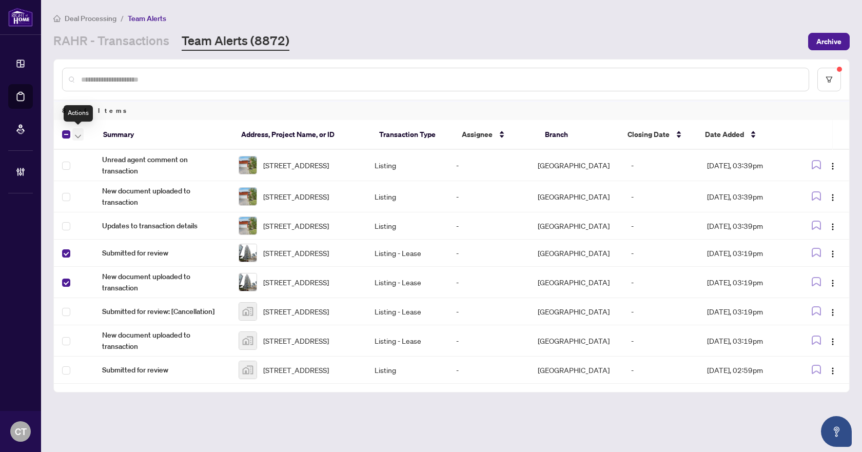
click at [78, 135] on icon "button" at bounding box center [78, 136] width 6 height 4
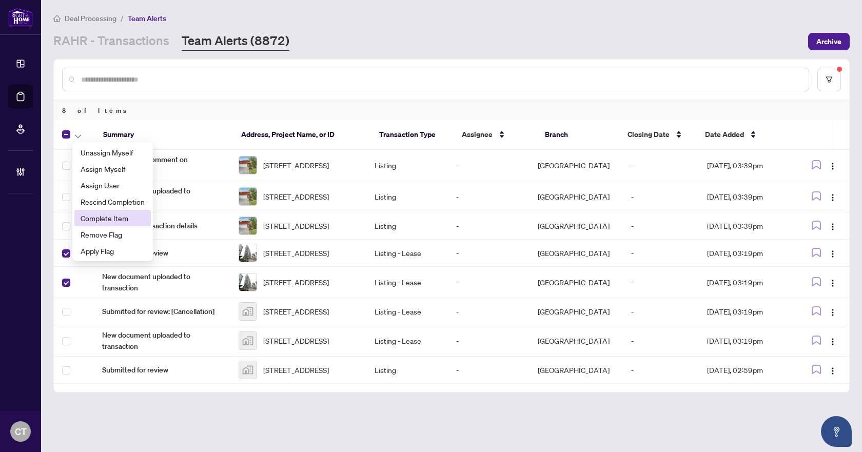
click at [115, 213] on span "Complete Item" at bounding box center [113, 217] width 64 height 11
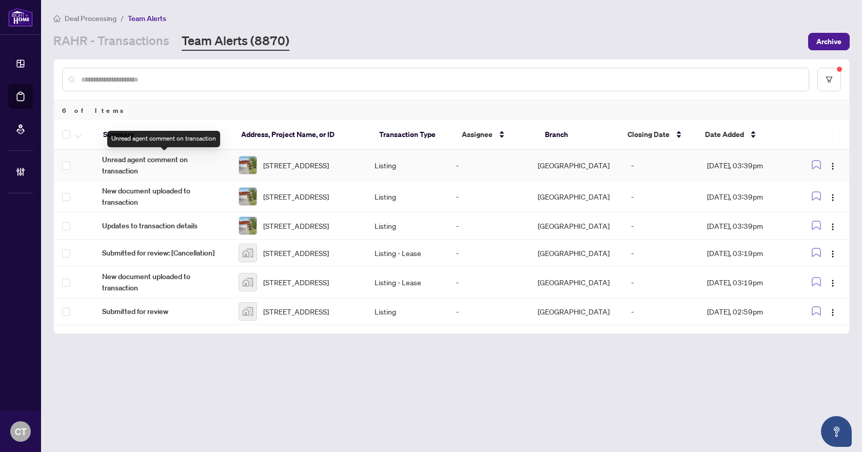
click at [141, 162] on span "Unread agent comment on transaction" at bounding box center [162, 165] width 120 height 23
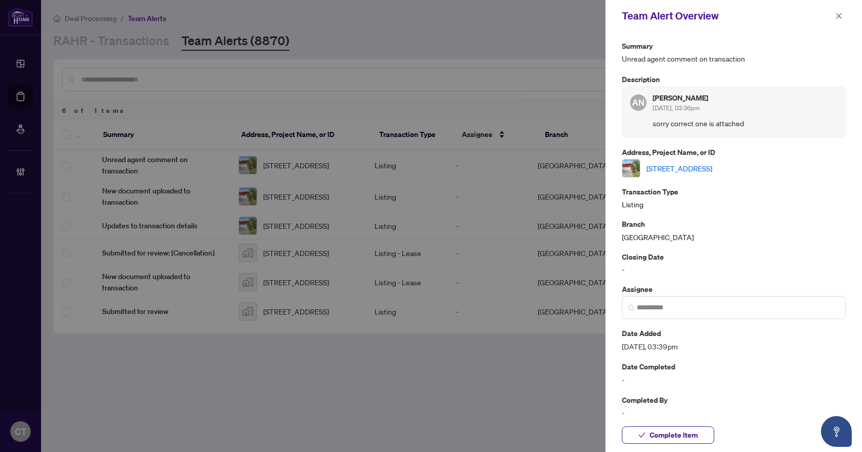
drag, startPoint x: 841, startPoint y: 17, endPoint x: 835, endPoint y: 17, distance: 6.2
click at [841, 17] on icon "close" at bounding box center [838, 15] width 7 height 7
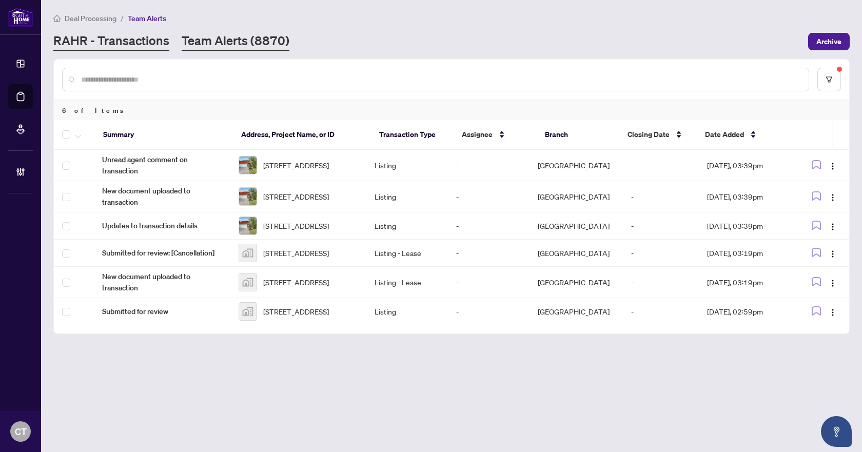
click at [106, 46] on link "RAHR - Transactions" at bounding box center [111, 41] width 116 height 18
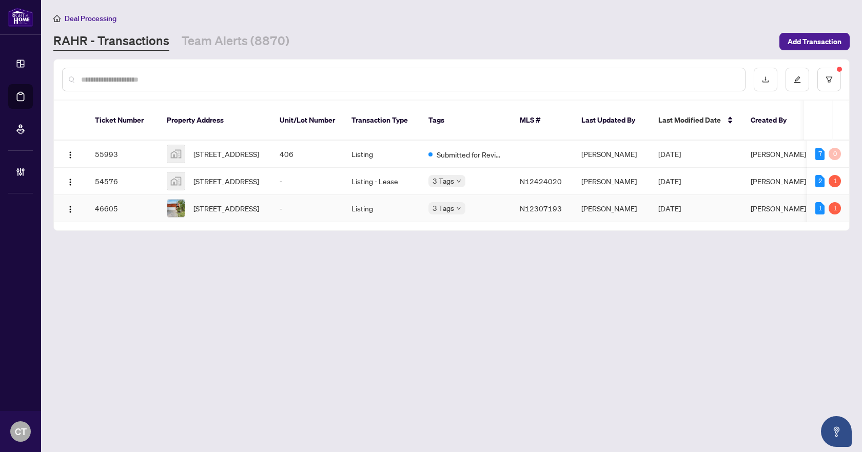
click at [344, 213] on td "Listing" at bounding box center [381, 208] width 77 height 27
click at [236, 32] on link "Team Alerts (8870)" at bounding box center [236, 41] width 108 height 18
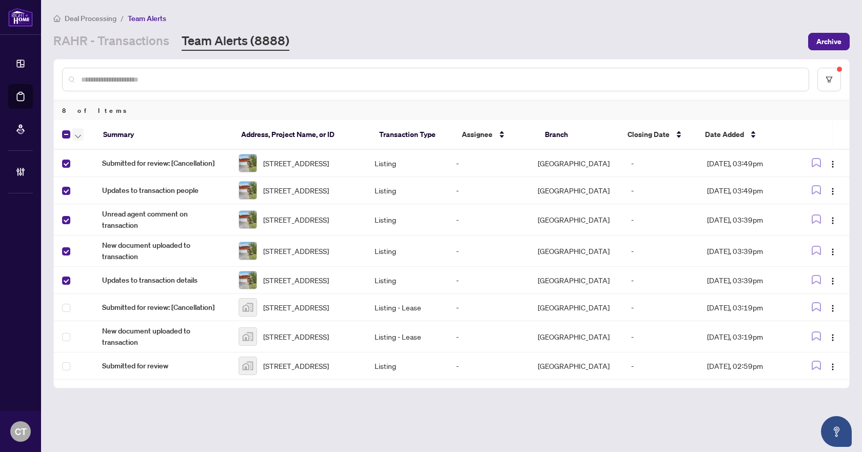
click at [81, 133] on button "button" at bounding box center [77, 134] width 11 height 12
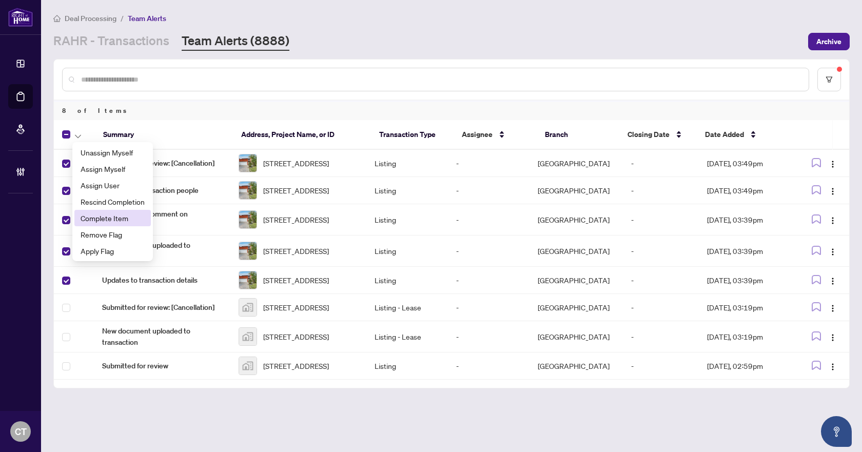
click at [119, 218] on span "Complete Item" at bounding box center [113, 217] width 64 height 11
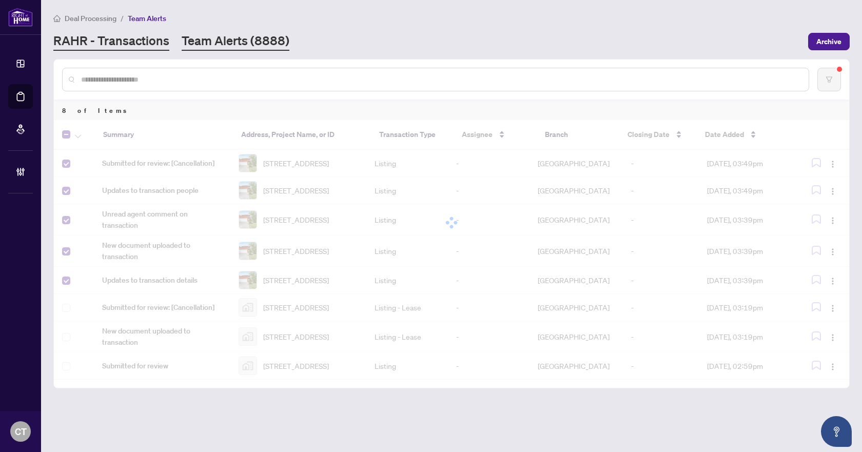
click at [153, 43] on link "RAHR - Transactions" at bounding box center [111, 41] width 116 height 18
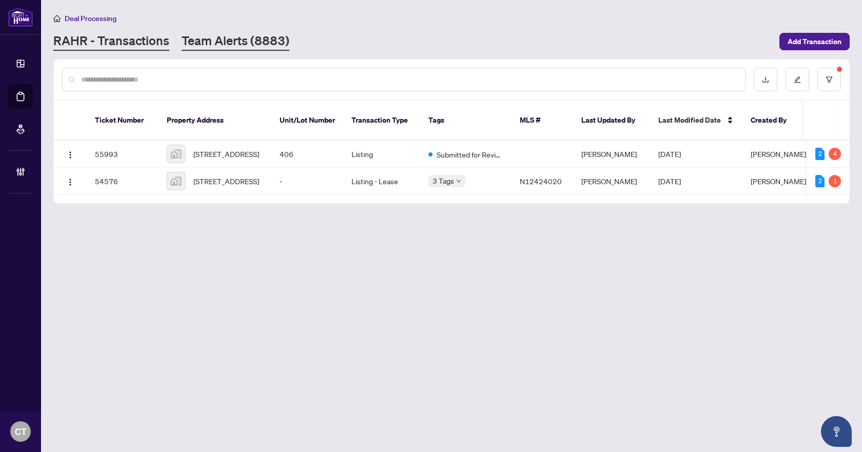
click at [243, 46] on link "Team Alerts (8883)" at bounding box center [236, 41] width 108 height 18
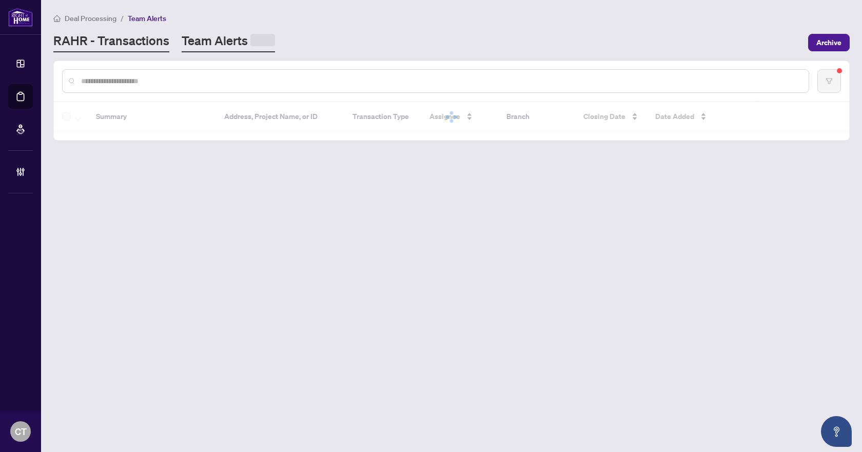
click at [147, 42] on link "RAHR - Transactions" at bounding box center [111, 42] width 116 height 20
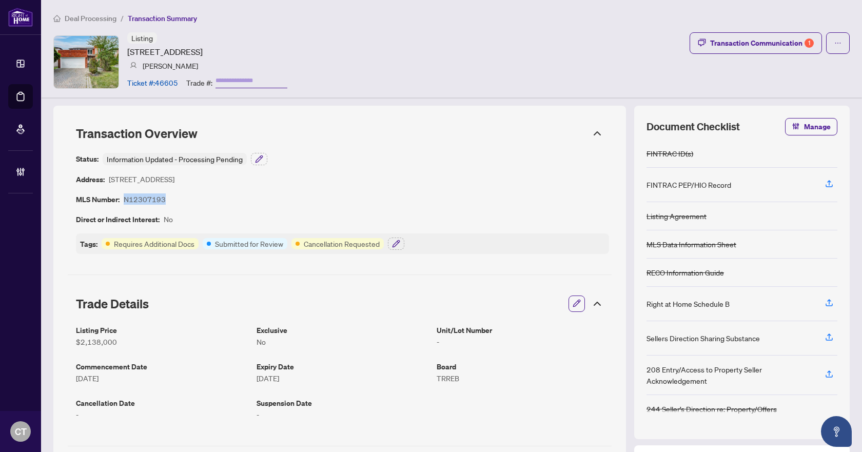
drag, startPoint x: 171, startPoint y: 202, endPoint x: 126, endPoint y: 198, distance: 45.3
click at [126, 198] on div "Status: Information Updated - Processing Pending Address: [STREET_ADDRESS] MLS …" at bounding box center [342, 203] width 533 height 101
copy article "N12307193"
click at [772, 38] on div "Transaction Communication 1" at bounding box center [762, 43] width 104 height 16
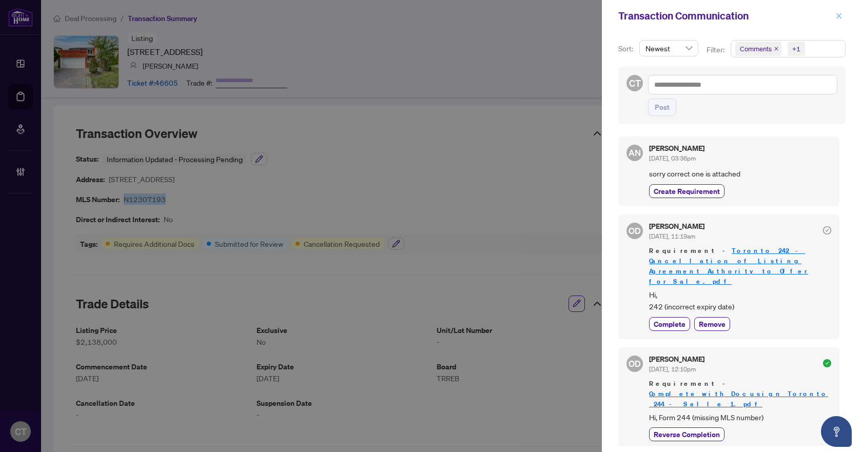
click at [837, 15] on icon "close" at bounding box center [838, 15] width 7 height 7
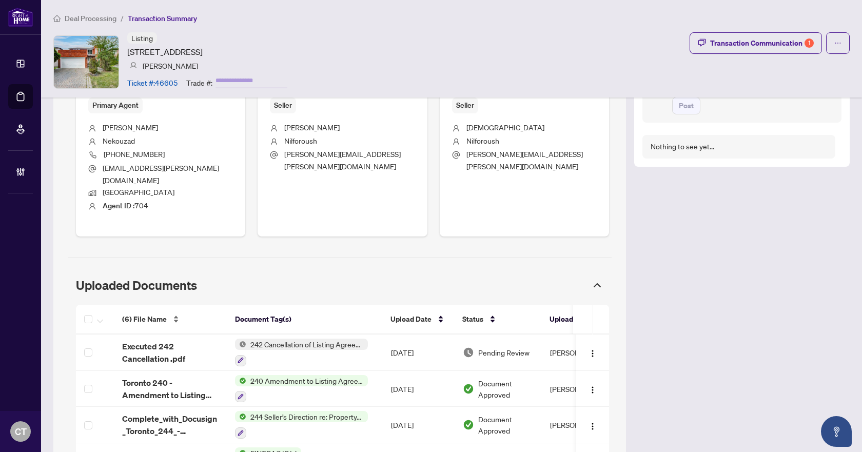
scroll to position [513, 0]
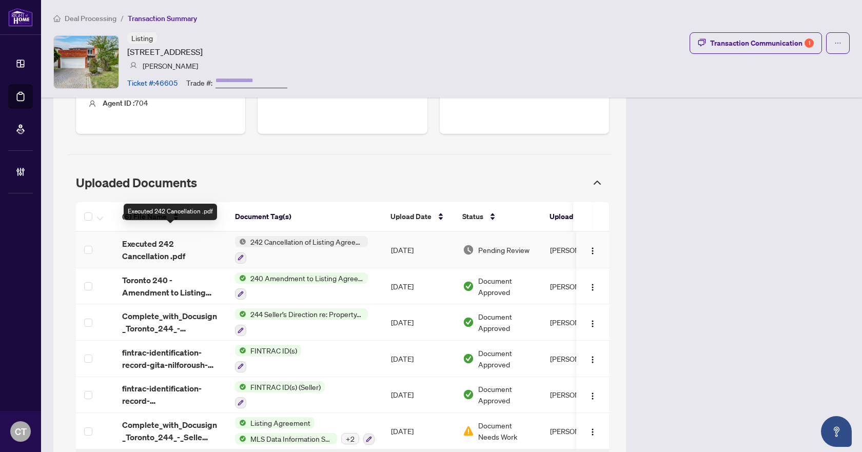
click at [192, 243] on span "Executed 242 Cancellation .pdf" at bounding box center [170, 250] width 96 height 25
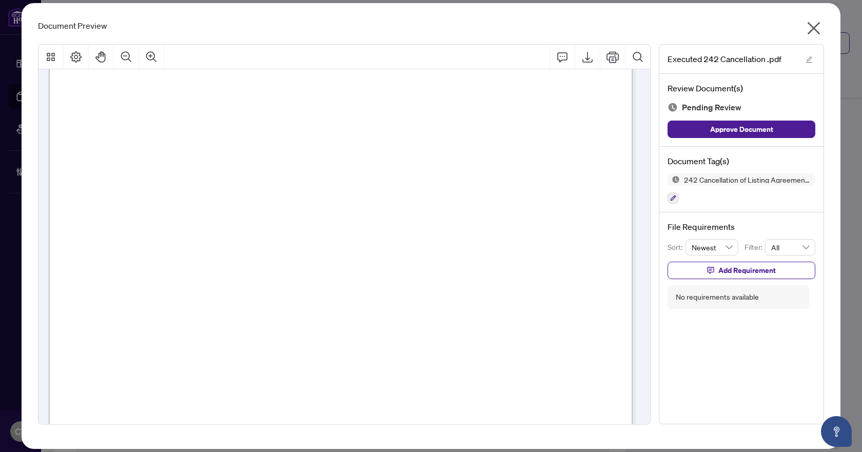
scroll to position [410, 0]
click at [589, 62] on icon "Export" at bounding box center [587, 57] width 10 height 11
click at [672, 203] on button "button" at bounding box center [672, 197] width 11 height 11
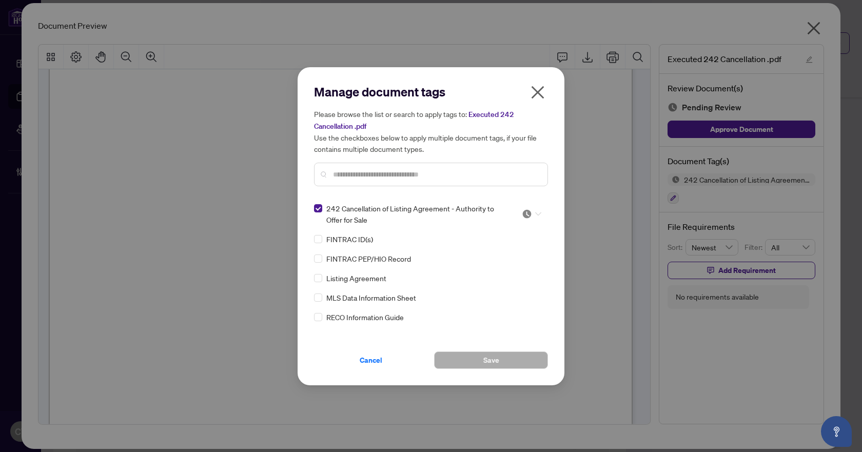
click at [536, 212] on icon at bounding box center [538, 214] width 6 height 4
click at [503, 248] on div "Needs Work" at bounding box center [498, 247] width 66 height 11
click at [502, 356] on button "Save" at bounding box center [491, 359] width 114 height 17
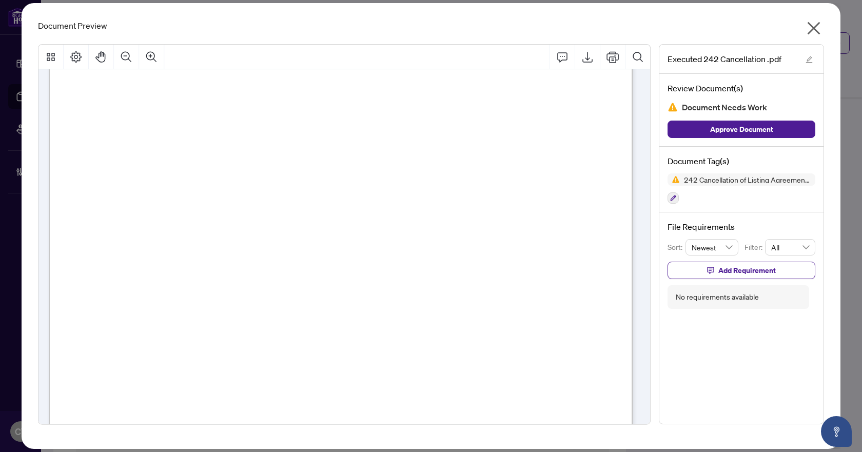
click at [811, 27] on icon "close" at bounding box center [813, 28] width 16 height 16
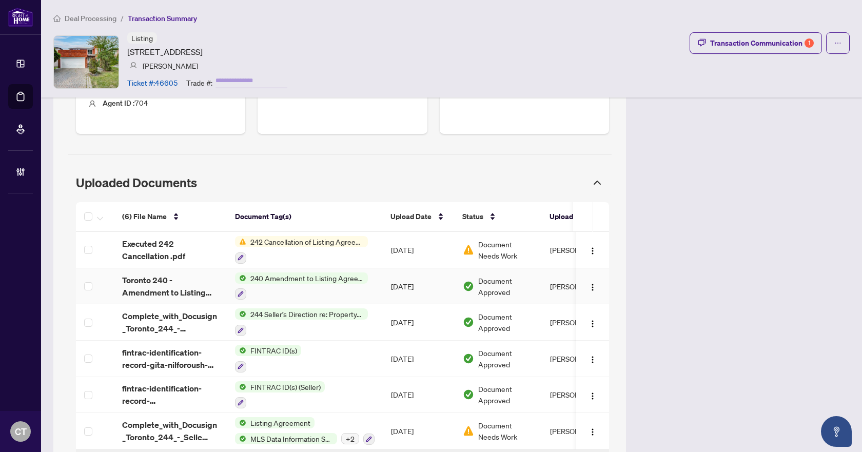
click at [418, 277] on td "[DATE]" at bounding box center [419, 286] width 72 height 36
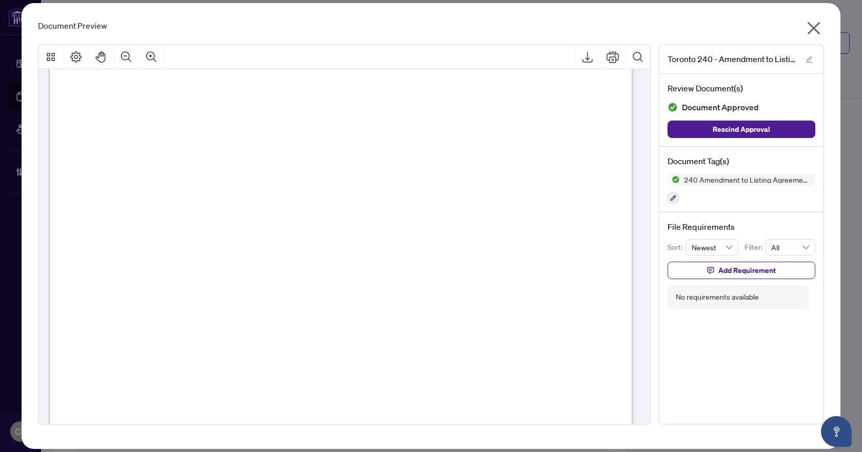
scroll to position [0, 0]
click at [816, 37] on span "button" at bounding box center [813, 30] width 16 height 21
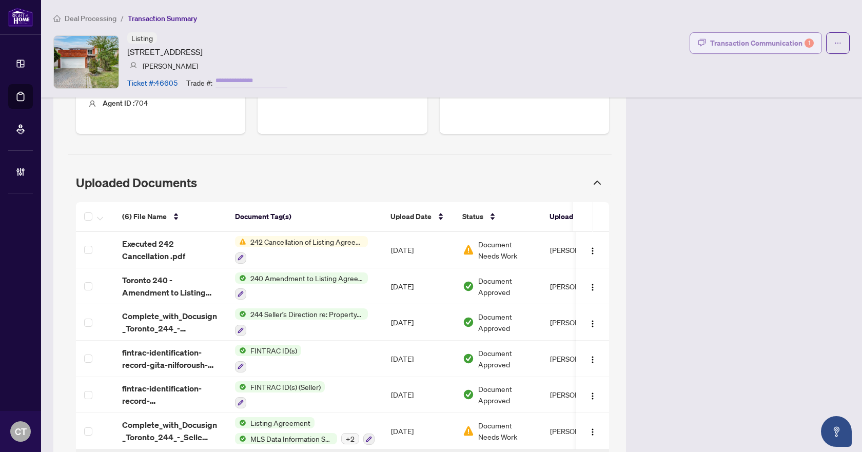
click at [768, 38] on div "Transaction Communication 1" at bounding box center [762, 43] width 104 height 16
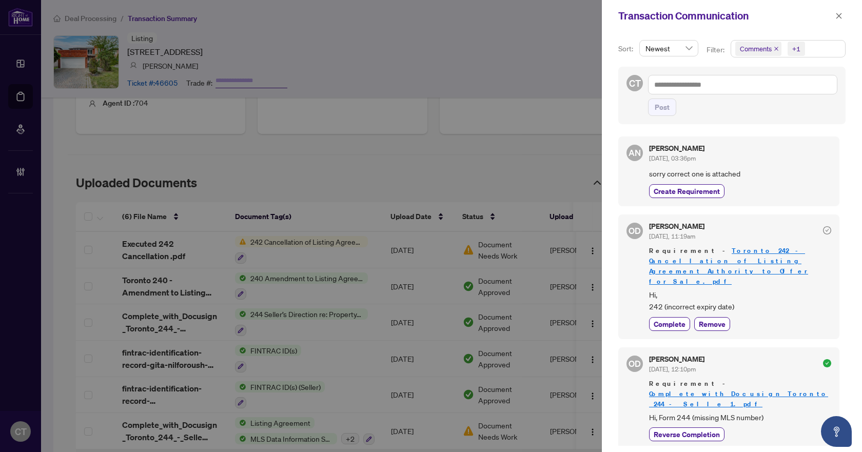
click at [647, 307] on div "OD Olivia Di Mambro Oct/06/2025, 11:19am Requirement - Toronto 242 - Cancellati…" at bounding box center [728, 276] width 221 height 125
click at [667, 319] on span "Complete" at bounding box center [670, 324] width 32 height 11
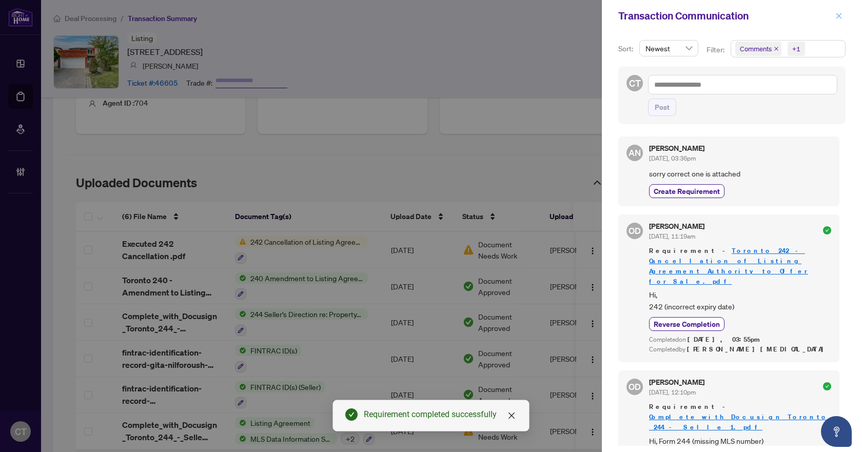
click at [840, 17] on icon "close" at bounding box center [839, 16] width 6 height 6
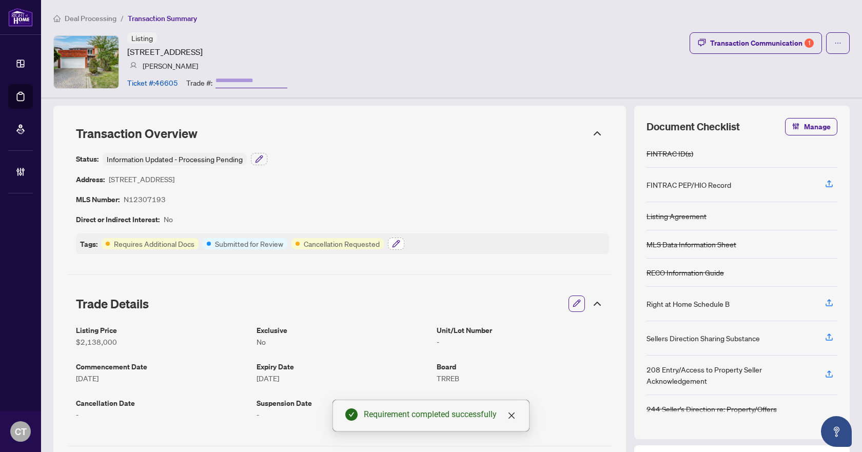
click at [399, 245] on icon "button" at bounding box center [396, 244] width 8 height 8
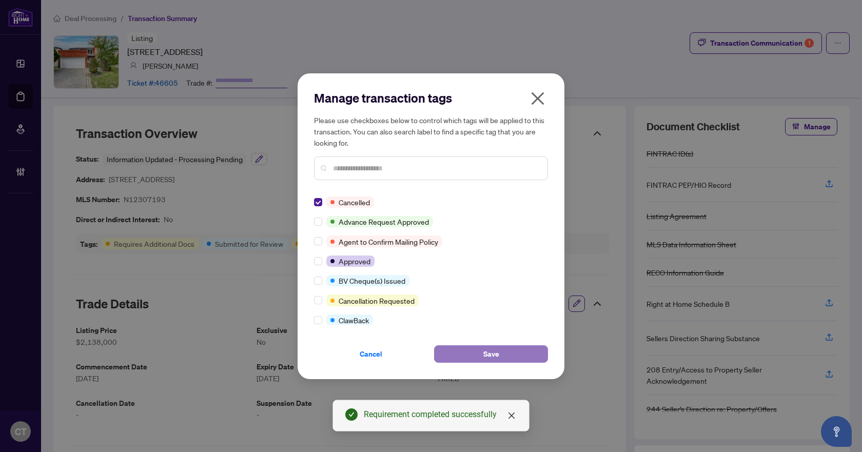
click at [483, 350] on span "Save" at bounding box center [491, 354] width 16 height 16
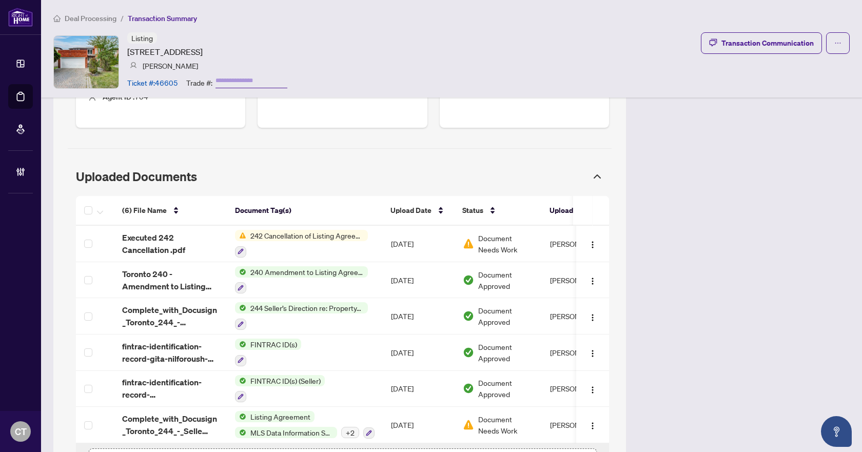
scroll to position [583, 0]
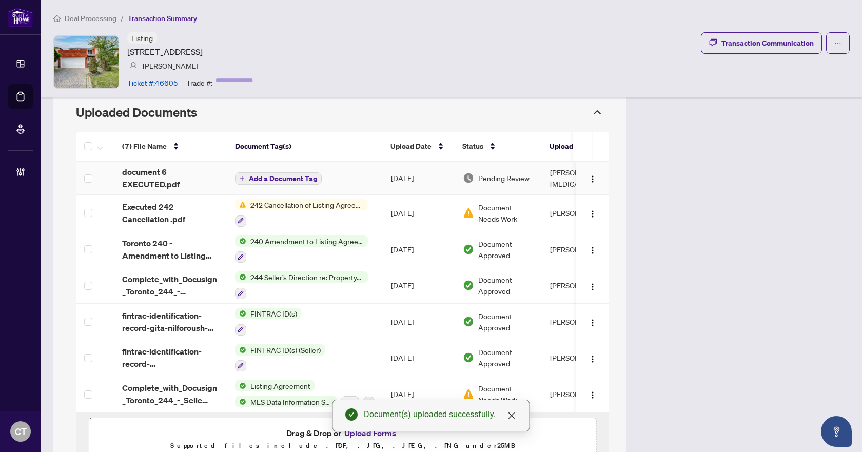
click at [247, 172] on button "Add a Document Tag" at bounding box center [278, 178] width 87 height 12
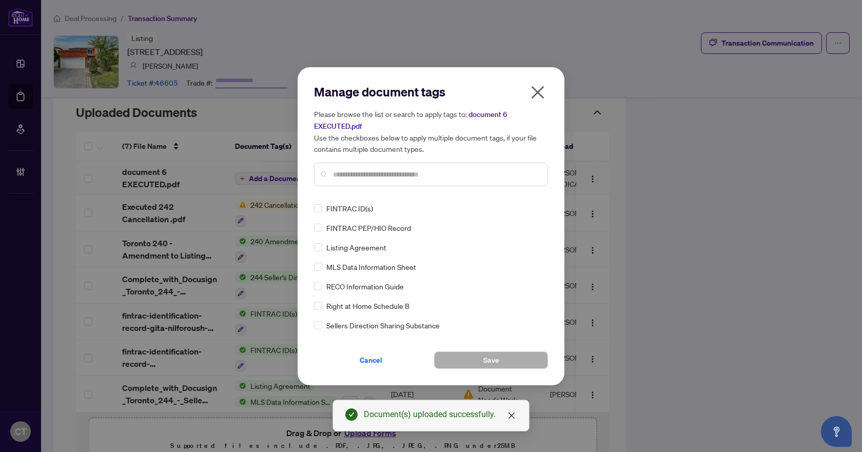
click at [373, 173] on input "text" at bounding box center [436, 174] width 206 height 11
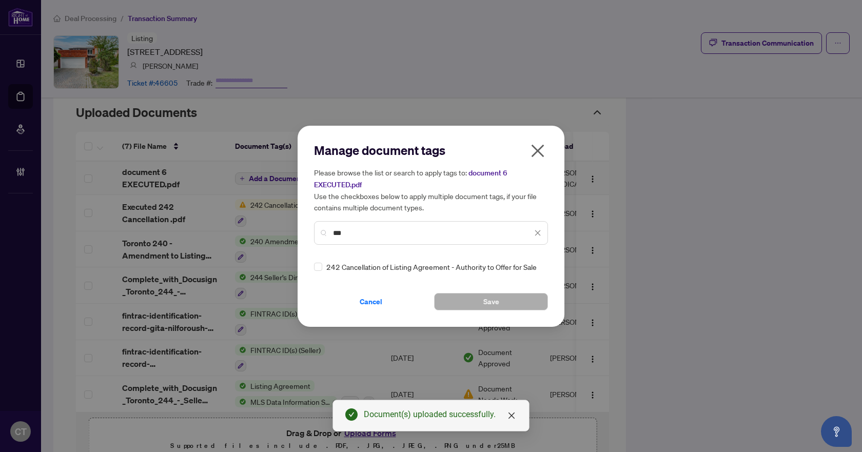
type input "***"
click at [313, 269] on div "Manage document tags Please browse the list or search to apply tags to: documen…" at bounding box center [431, 226] width 267 height 201
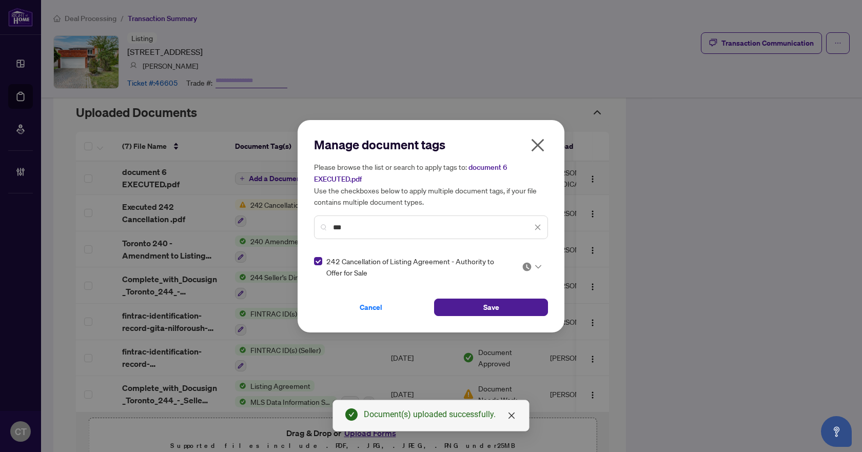
click at [524, 263] on img at bounding box center [527, 267] width 10 height 10
click at [517, 312] on div "Approved" at bounding box center [501, 316] width 66 height 11
click at [485, 310] on span "Save" at bounding box center [491, 307] width 16 height 16
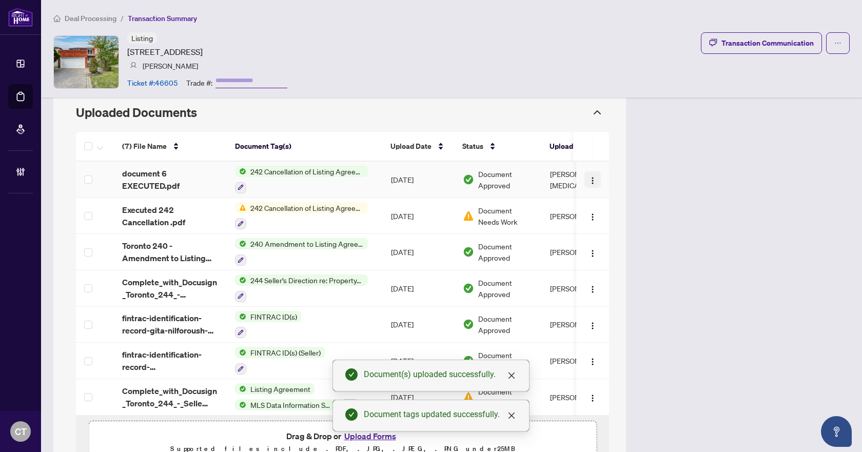
click at [588, 176] on img "button" at bounding box center [592, 180] width 8 height 8
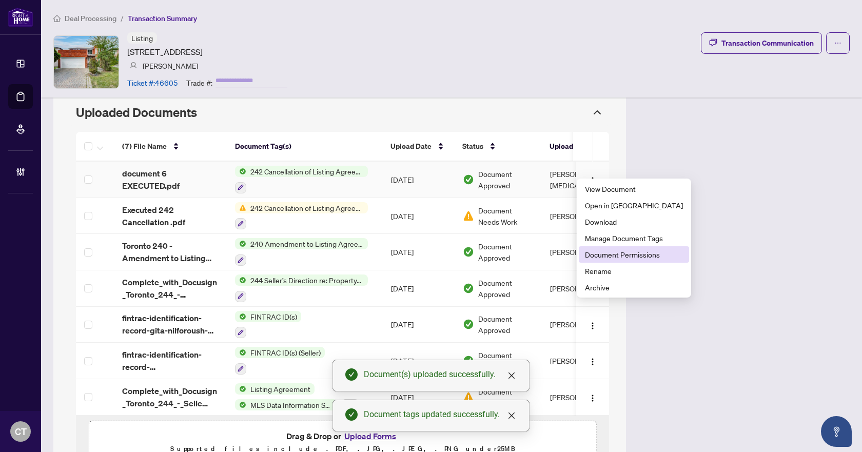
click at [625, 253] on span "Document Permissions" at bounding box center [634, 254] width 98 height 11
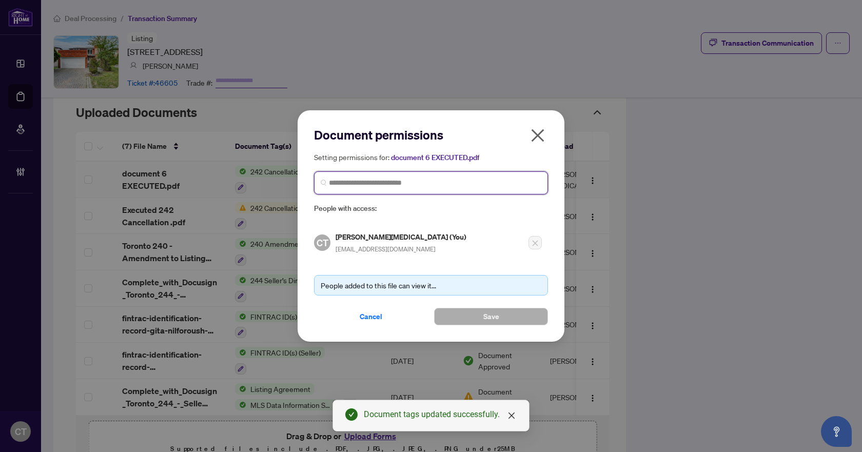
click at [382, 179] on input "search" at bounding box center [435, 183] width 212 height 11
type input "****"
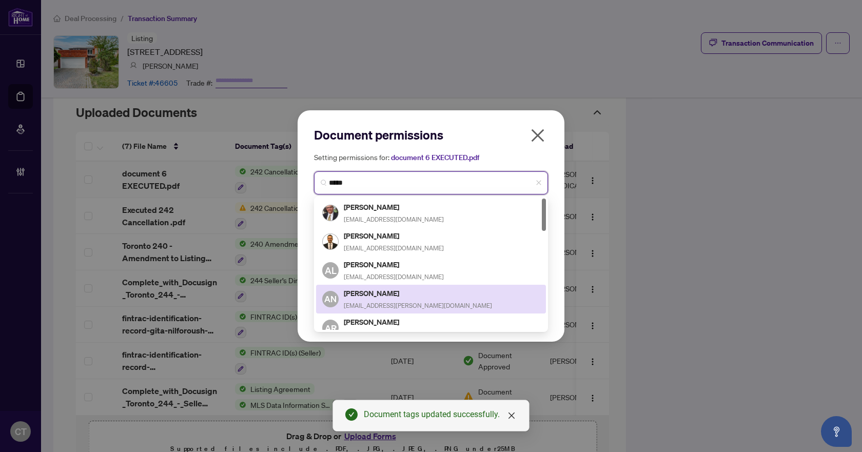
click at [378, 293] on h5 "[PERSON_NAME]" at bounding box center [418, 293] width 148 height 12
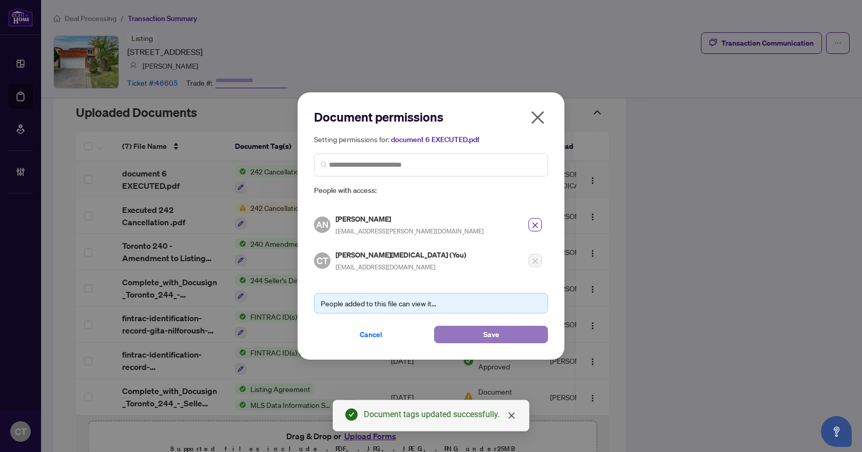
click at [477, 339] on button "Save" at bounding box center [491, 334] width 114 height 17
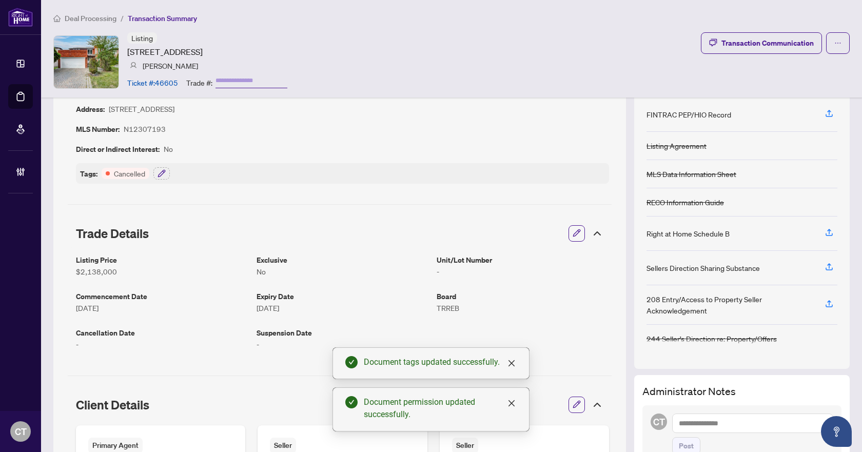
scroll to position [0, 0]
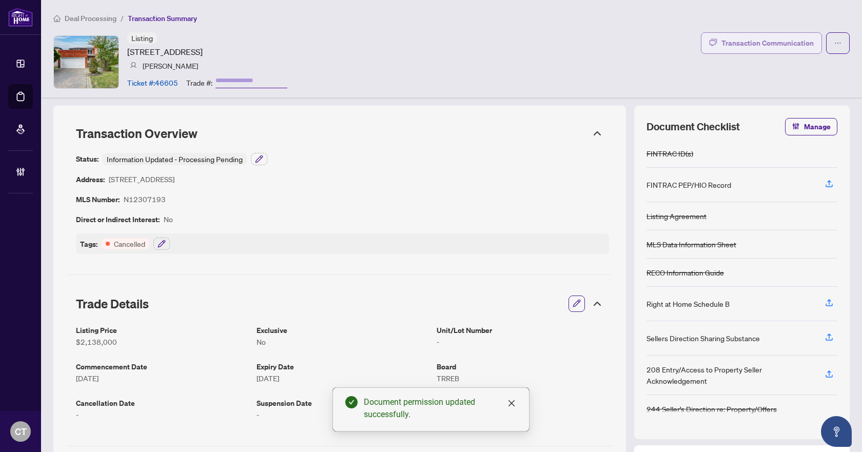
click at [726, 41] on div "Transaction Communication" at bounding box center [767, 43] width 92 height 16
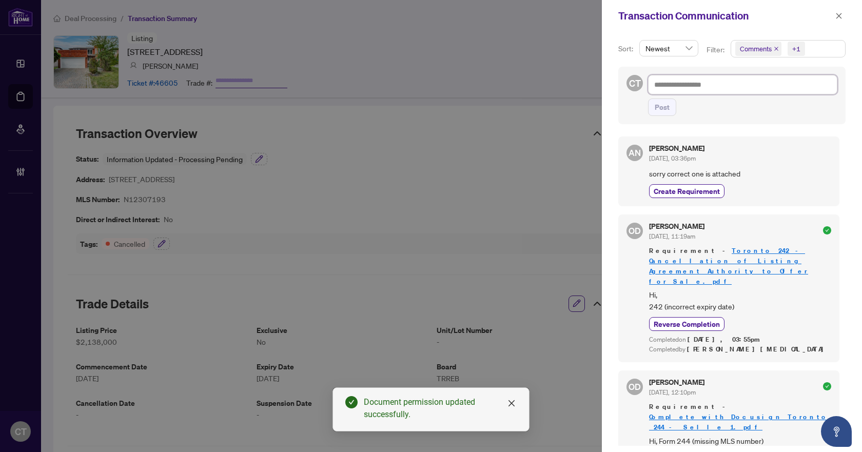
click at [698, 85] on textarea at bounding box center [742, 84] width 189 height 19
paste textarea "**********"
type textarea "**********"
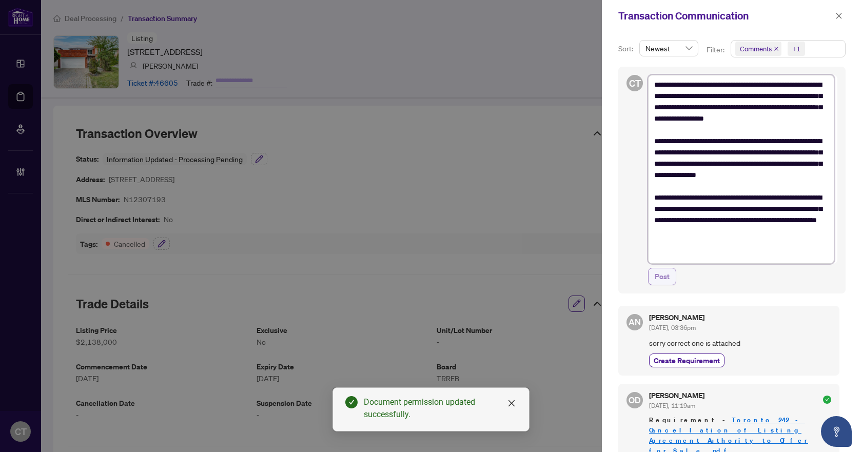
type textarea "**********"
click at [669, 281] on span "Post" at bounding box center [662, 276] width 15 height 16
type textarea "**********"
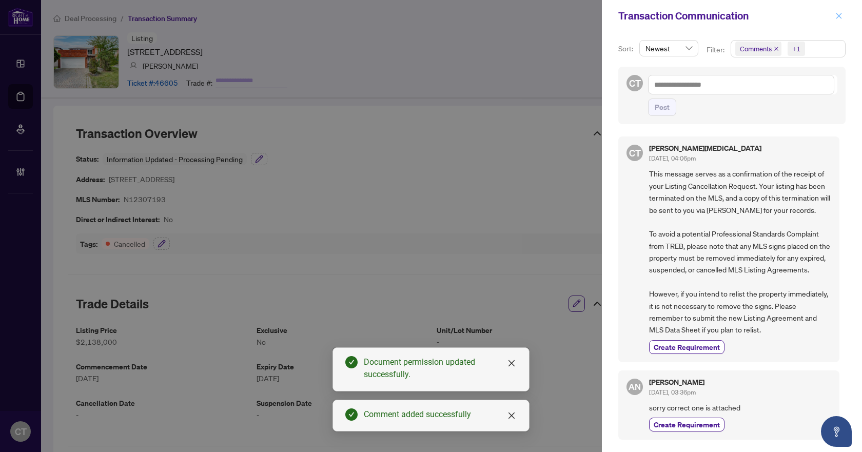
click at [839, 16] on icon "close" at bounding box center [839, 16] width 6 height 6
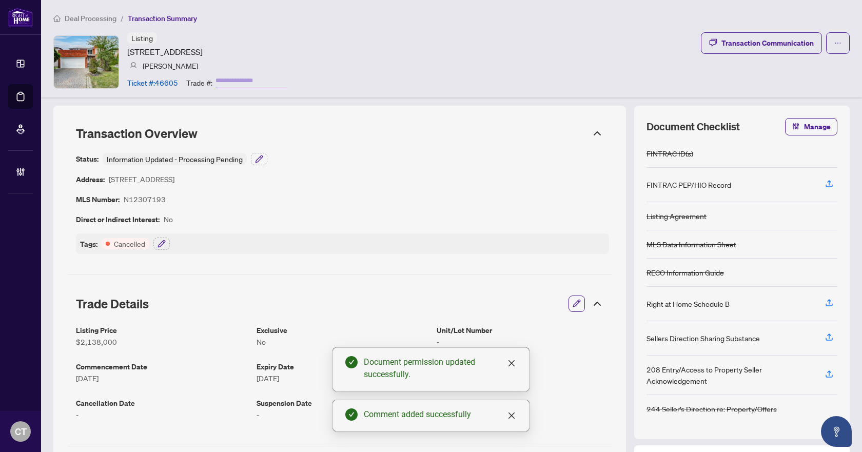
click at [99, 18] on span "Deal Processing" at bounding box center [91, 18] width 52 height 9
